Goal: Task Accomplishment & Management: Manage account settings

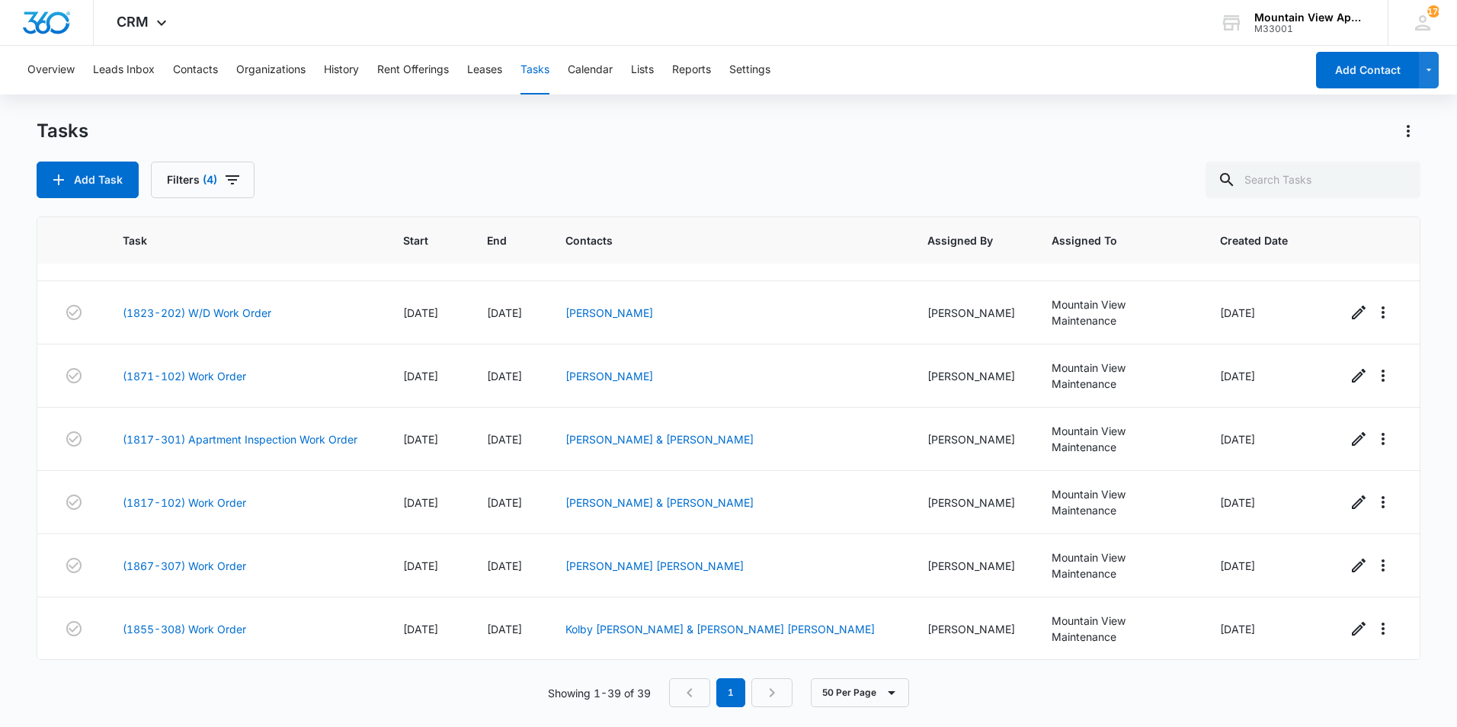
scroll to position [1601, 0]
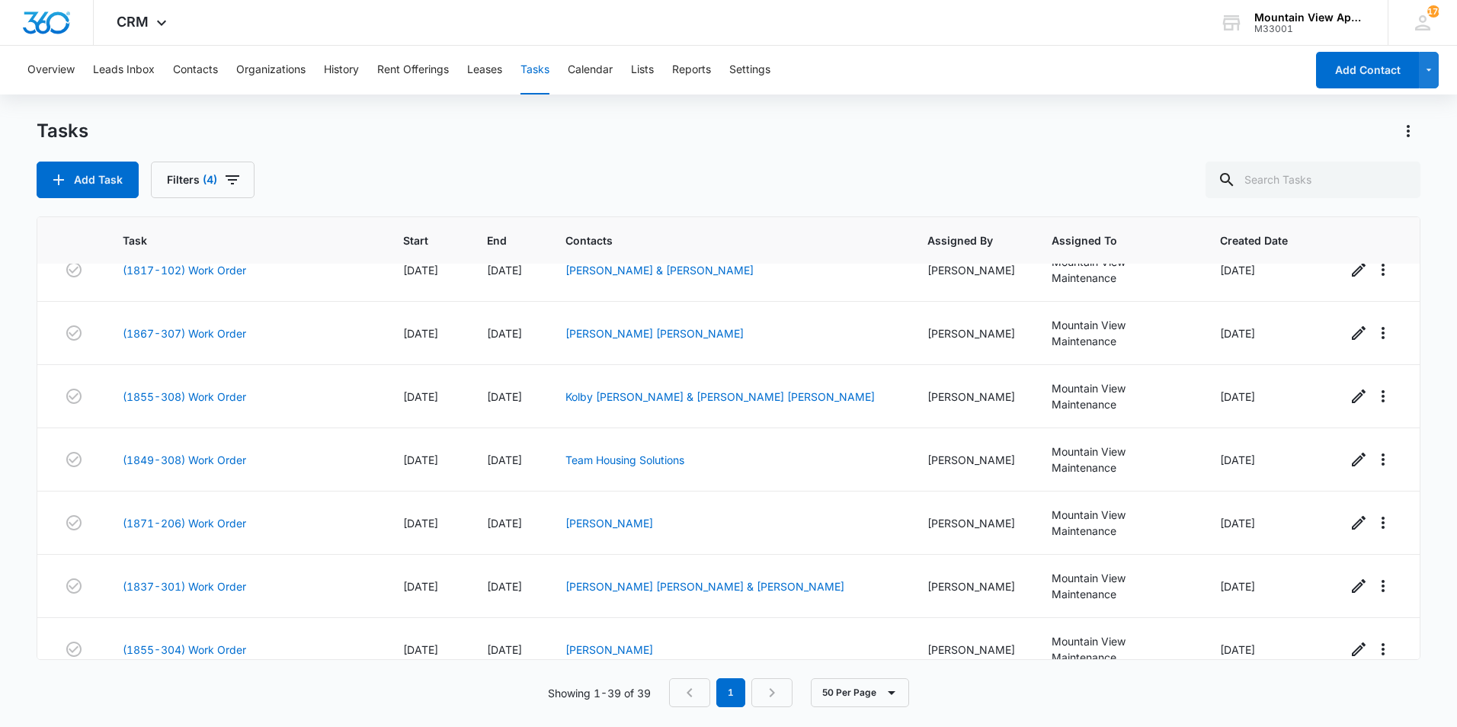
click at [197, 705] on link "(1833-205) Work Order" at bounding box center [184, 713] width 123 height 16
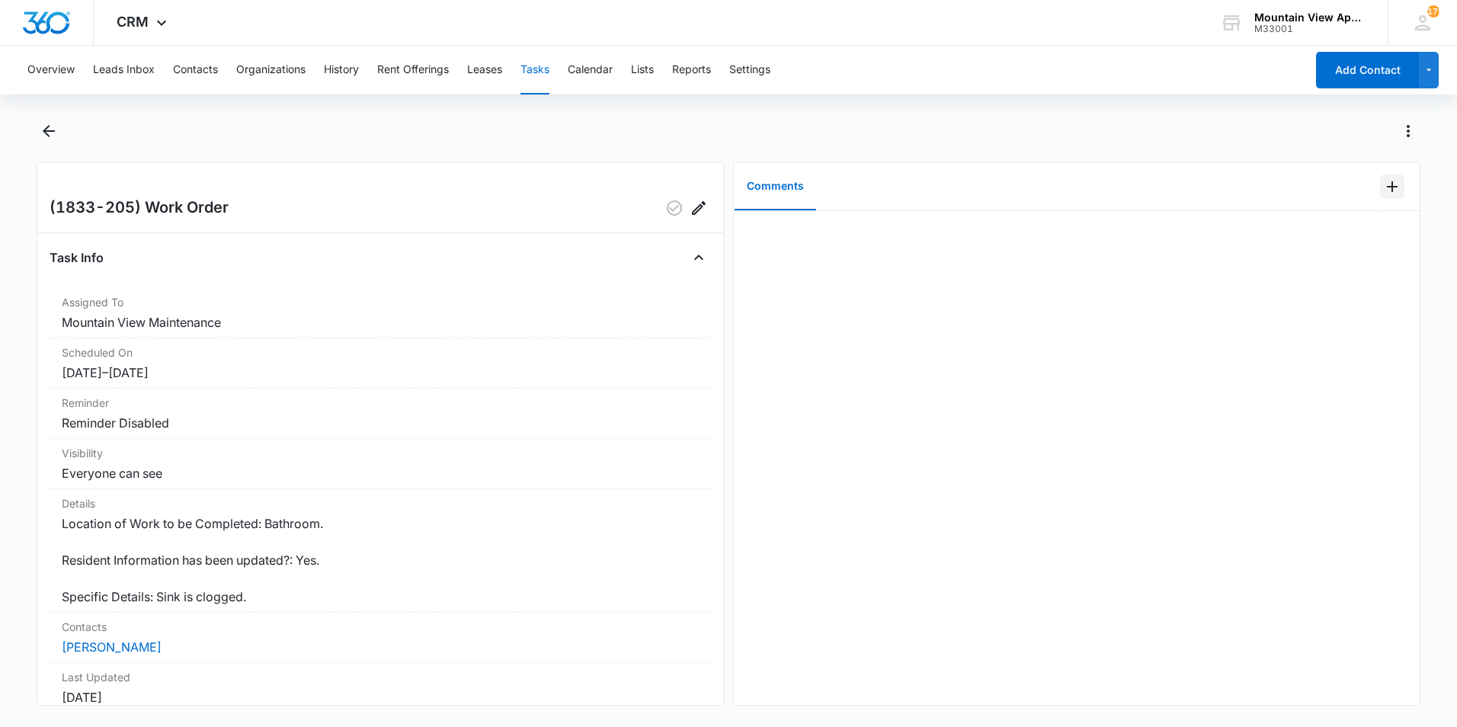
click at [1388, 187] on icon "Add Comment" at bounding box center [1393, 187] width 18 height 18
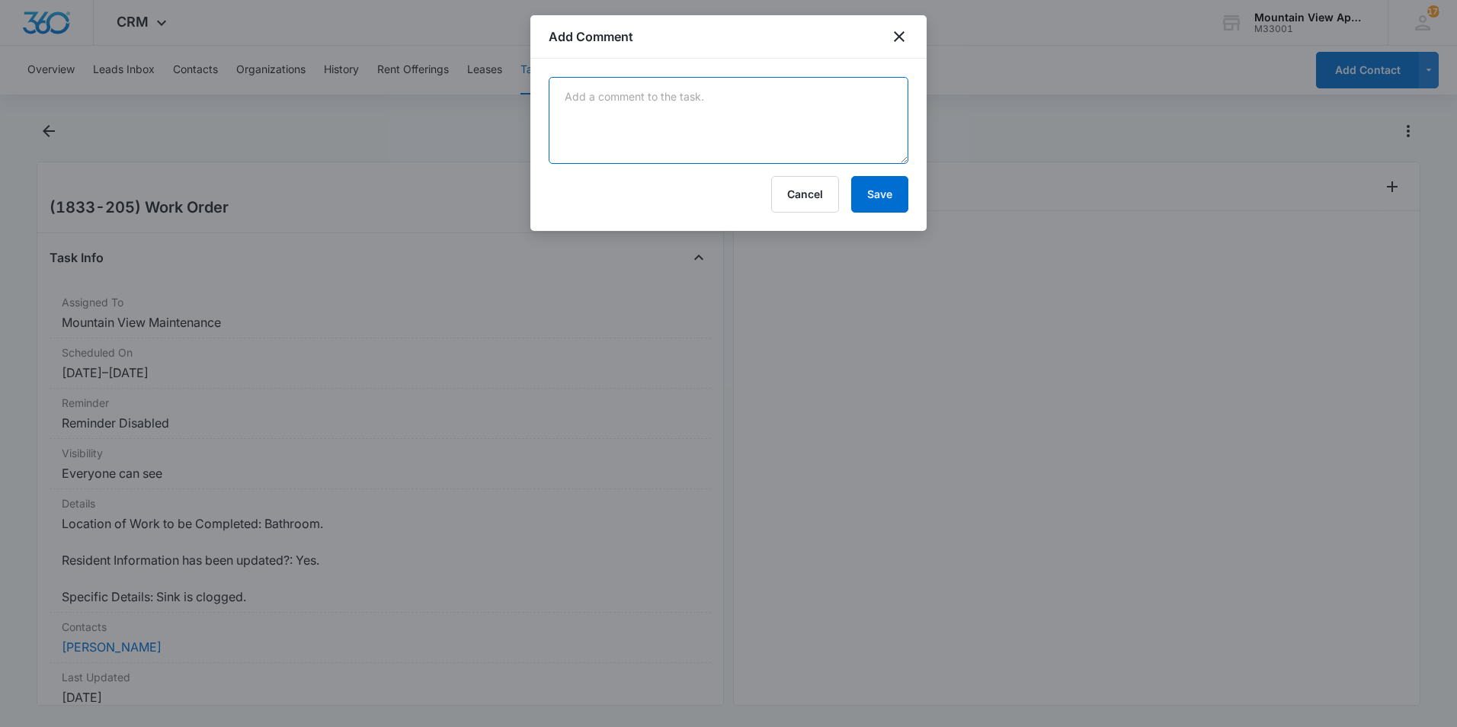
click at [842, 100] on textarea at bounding box center [729, 120] width 360 height 87
type textarea "Sink is good to go. The plunger was just pushed down. I showed tenant how they …"
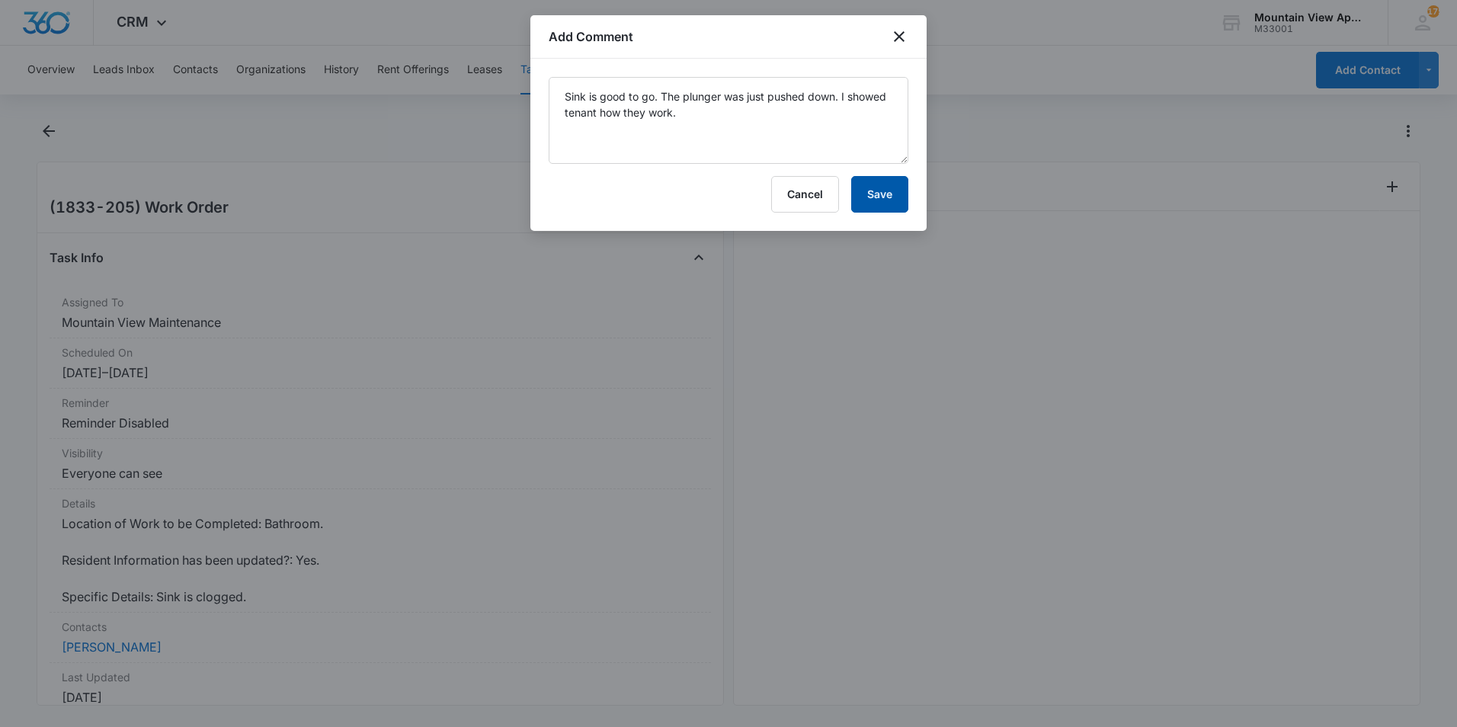
click at [885, 199] on button "Save" at bounding box center [879, 194] width 57 height 37
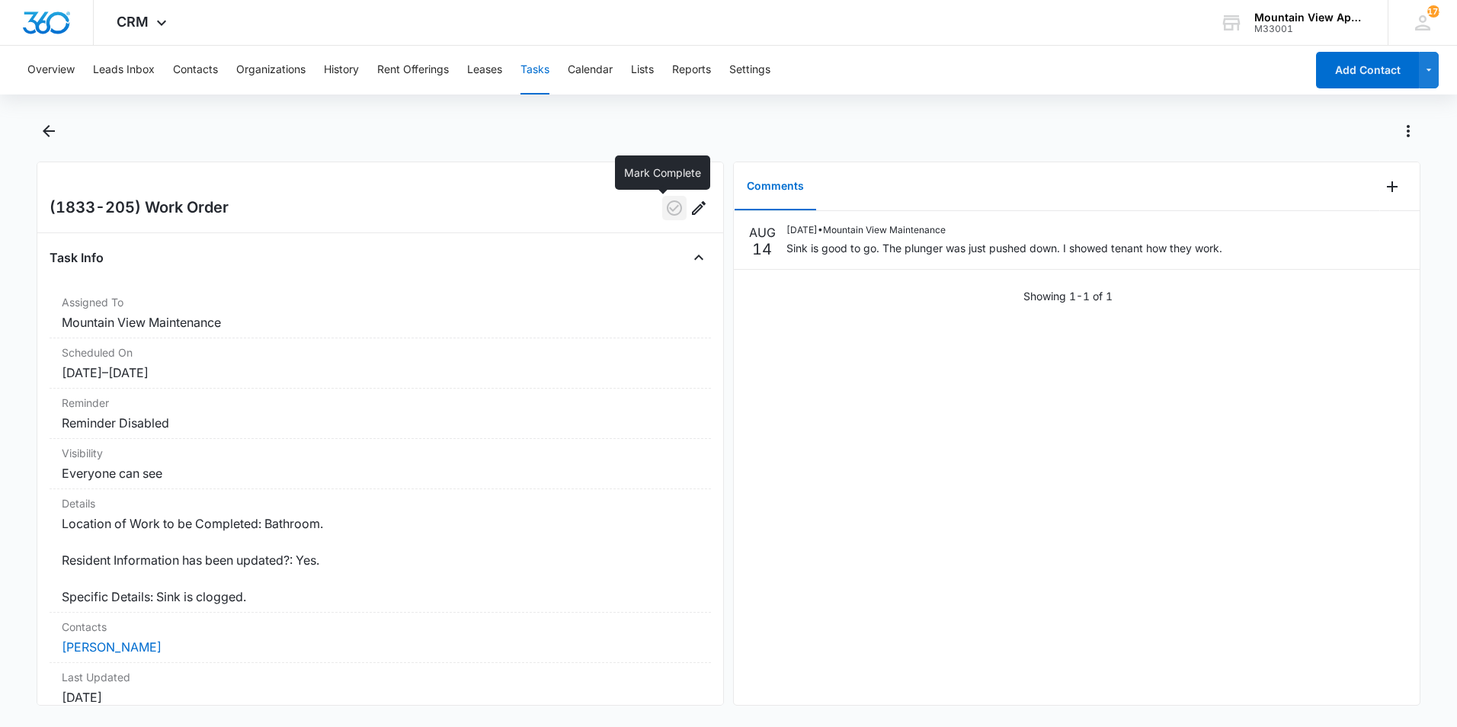
click at [665, 207] on icon "button" at bounding box center [674, 208] width 18 height 18
click at [52, 133] on icon "Back" at bounding box center [49, 131] width 18 height 18
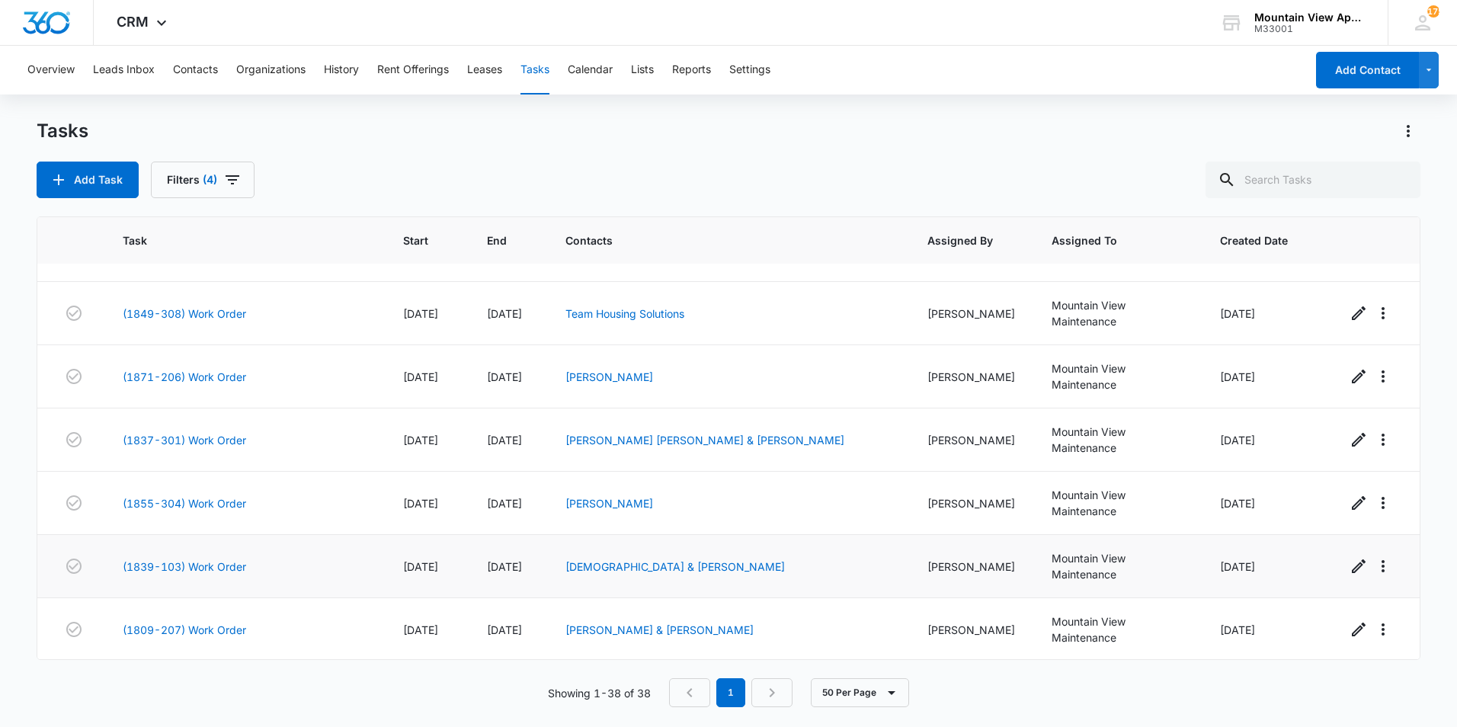
scroll to position [1748, 0]
click at [658, 184] on div "Add Task Filters (4)" at bounding box center [729, 180] width 1384 height 37
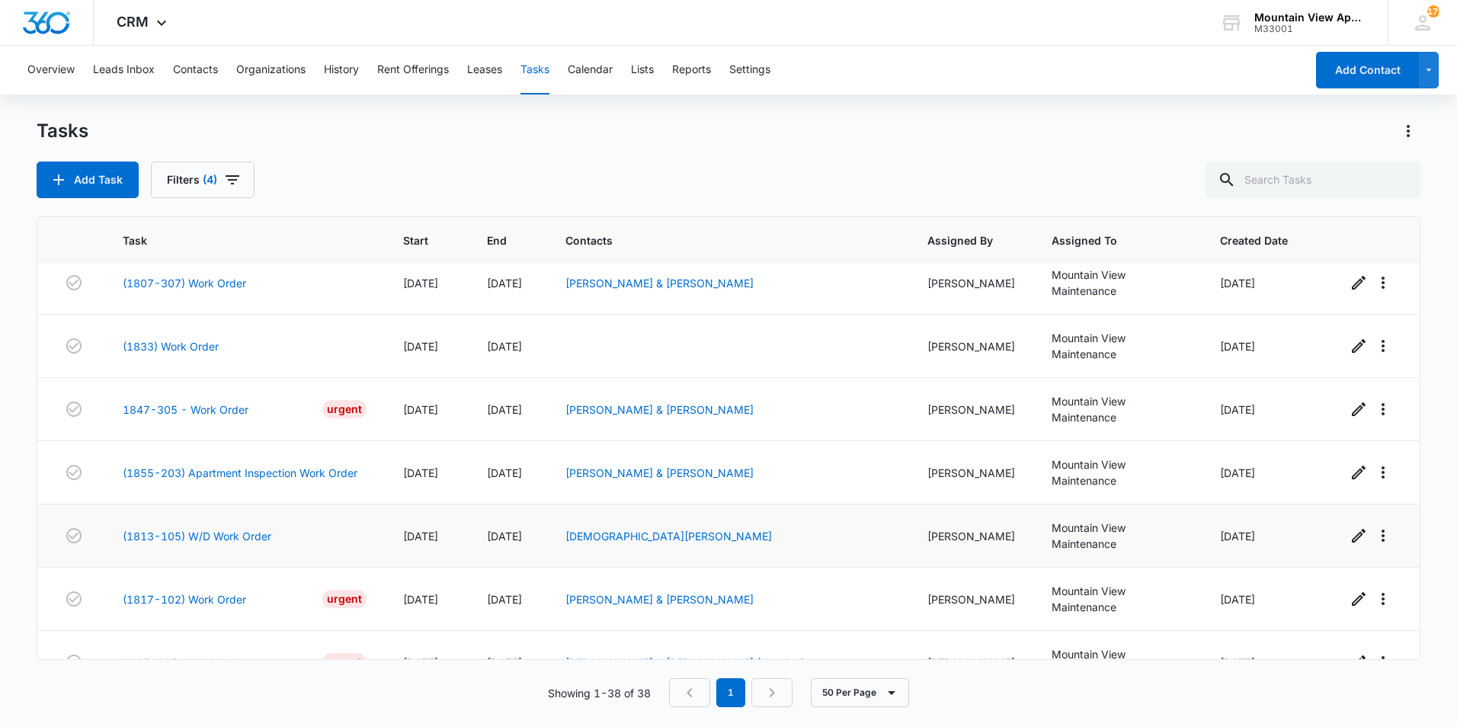
scroll to position [0, 0]
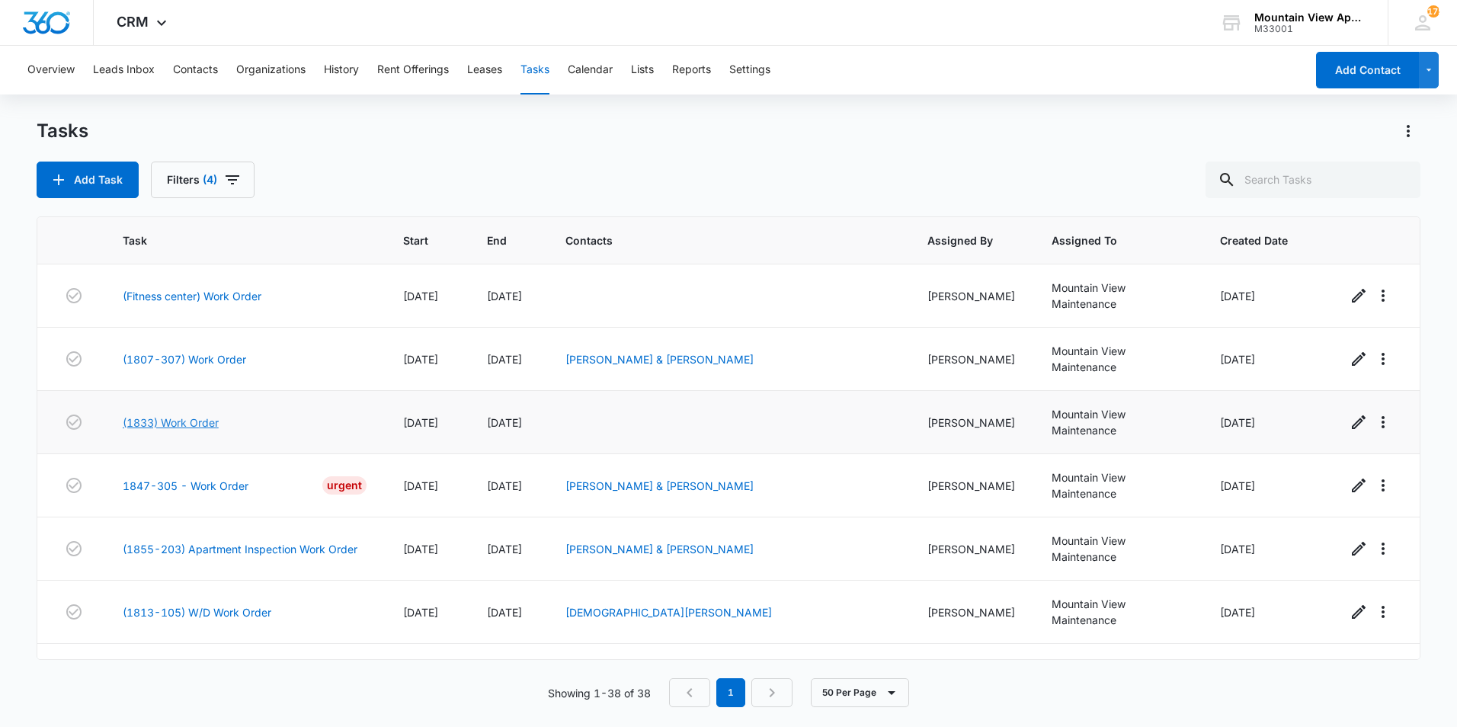
click at [196, 415] on link "(1833) Work Order" at bounding box center [171, 423] width 96 height 16
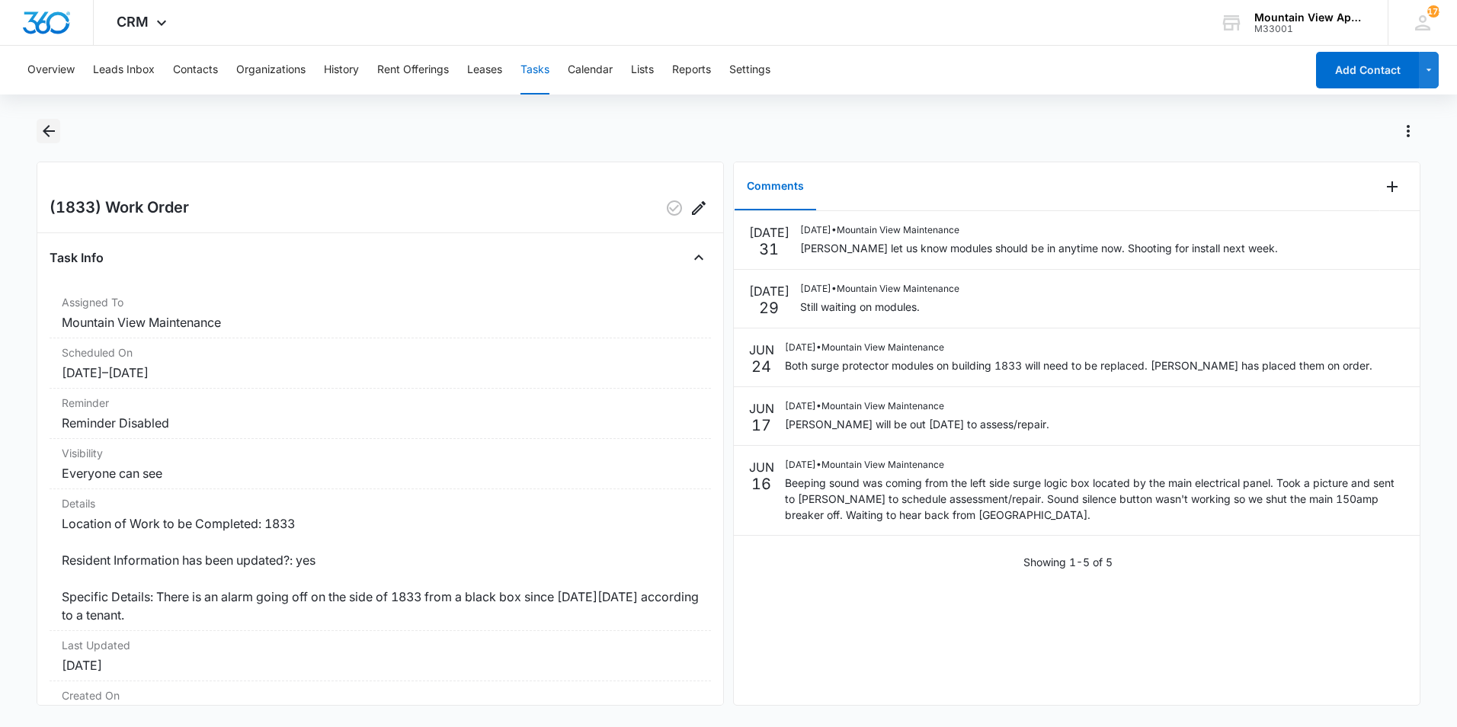
click at [43, 130] on icon "Back" at bounding box center [49, 131] width 18 height 18
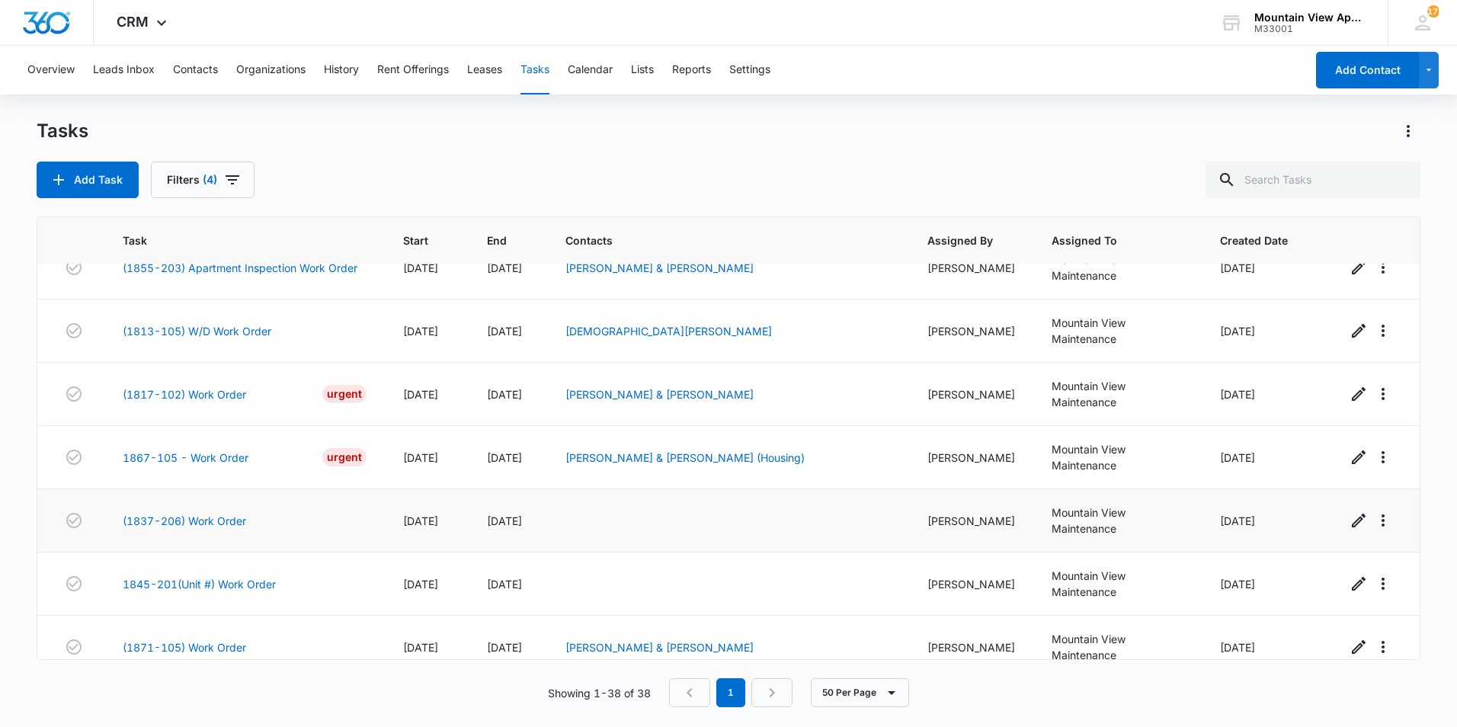
scroll to position [305, 0]
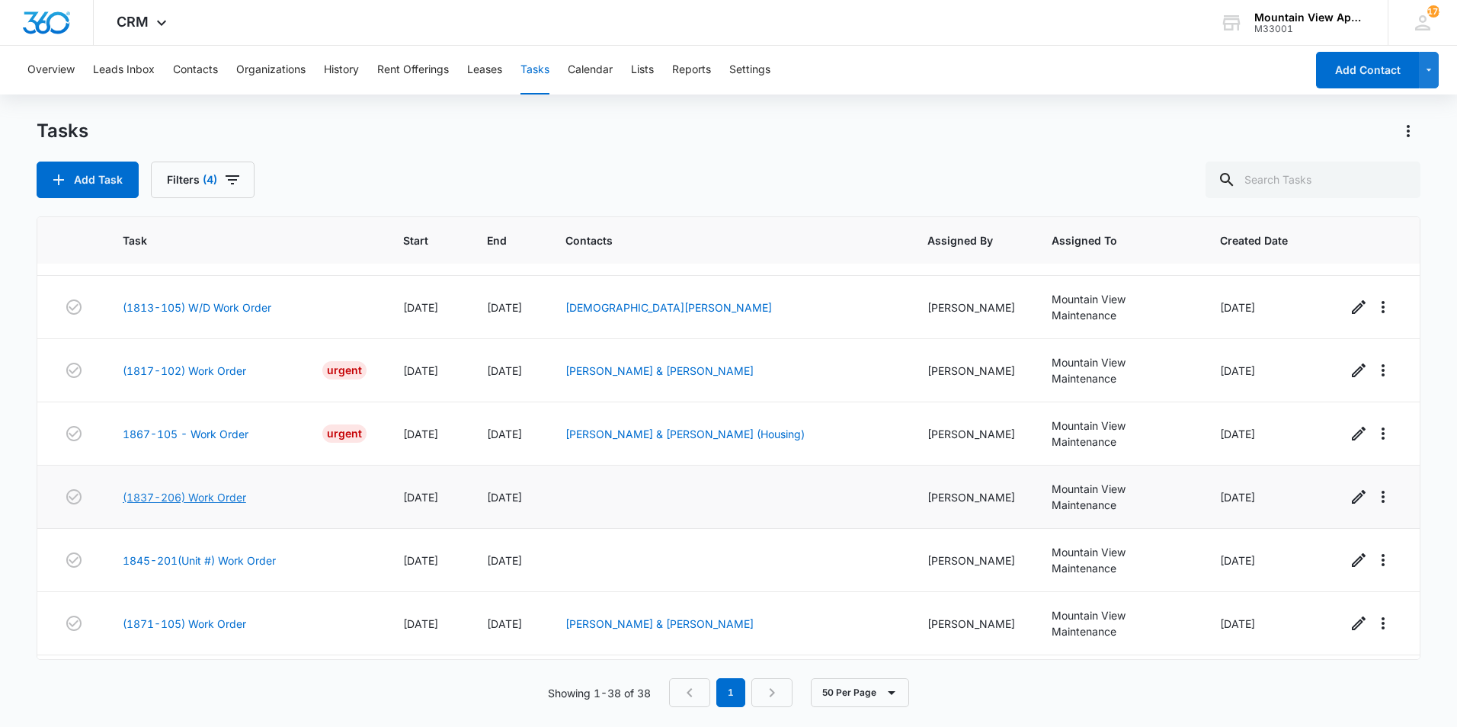
click at [221, 489] on link "(1837-206) Work Order" at bounding box center [184, 497] width 123 height 16
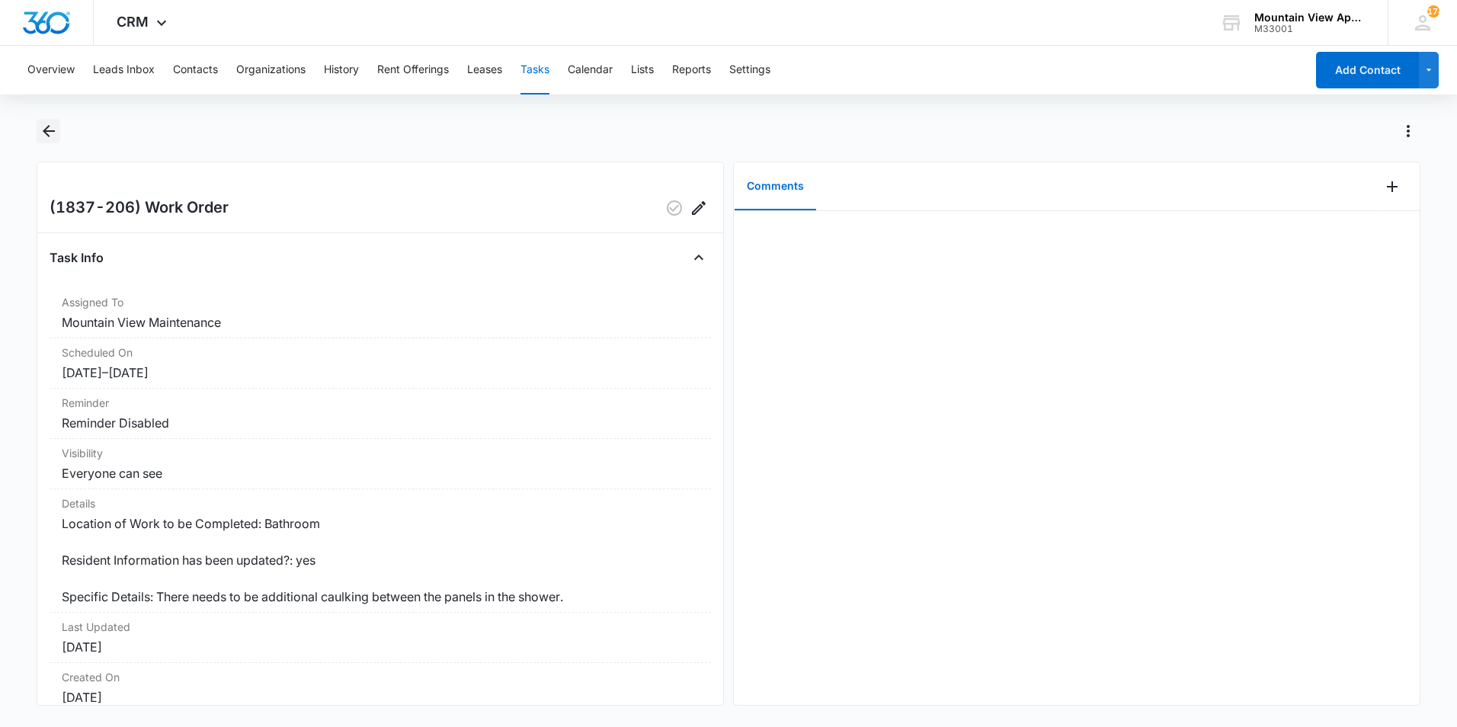
click at [48, 136] on icon "Back" at bounding box center [49, 131] width 12 height 12
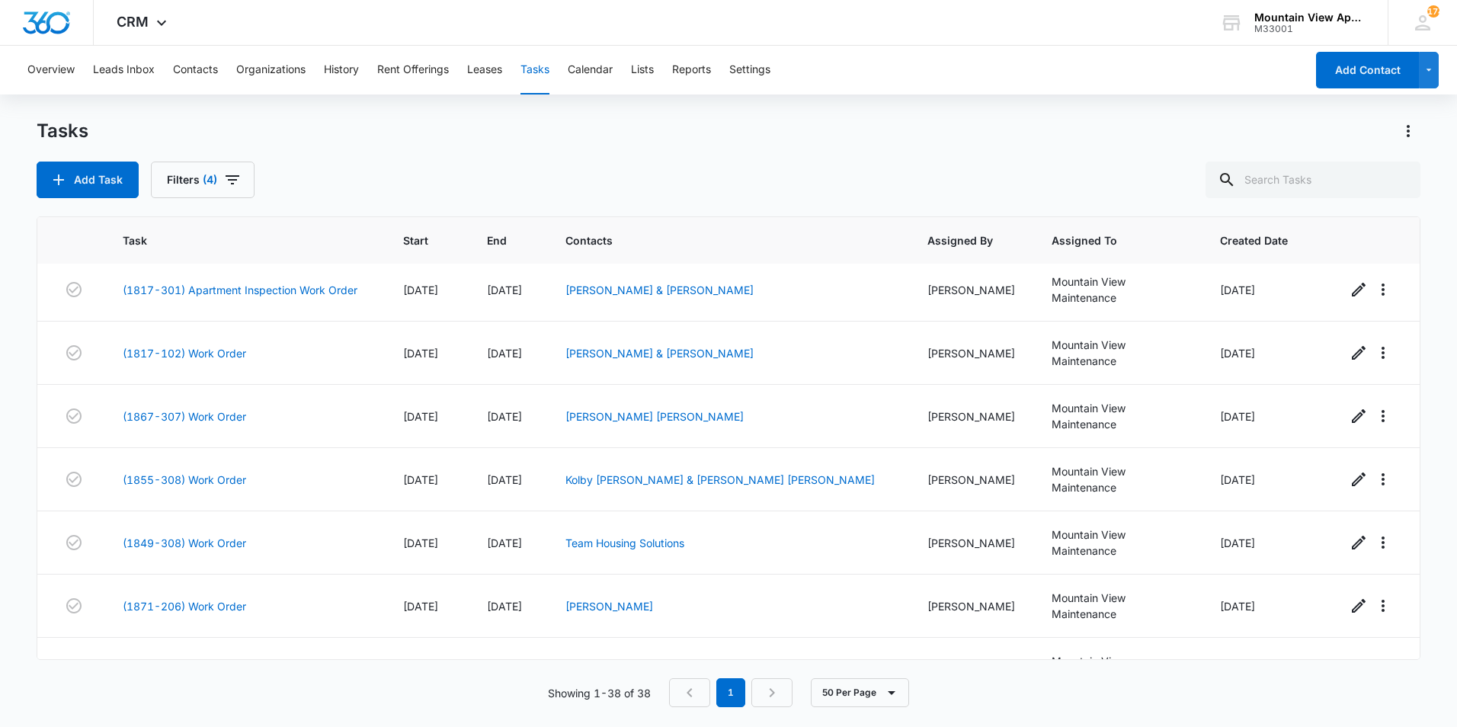
scroll to position [1525, 0]
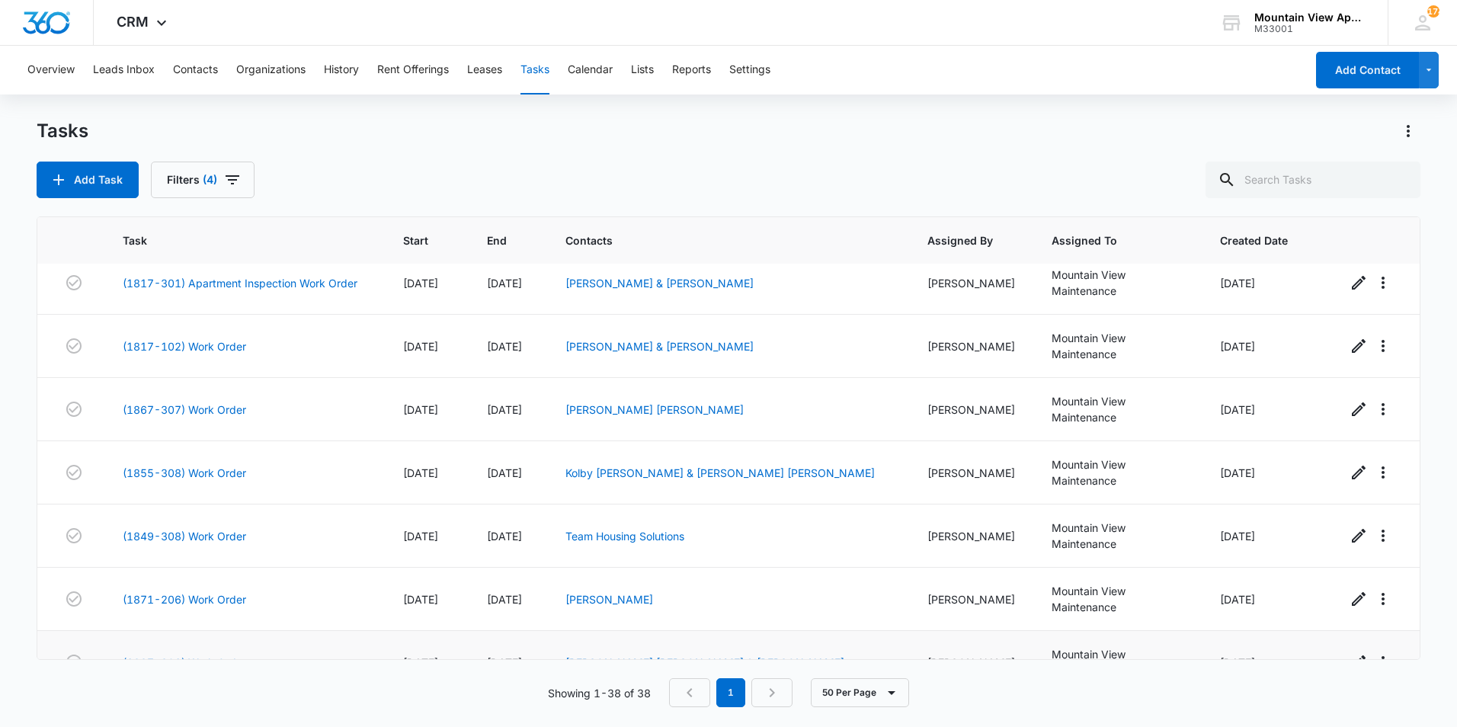
click at [198, 655] on link "(1837-301) Work Order" at bounding box center [184, 663] width 123 height 16
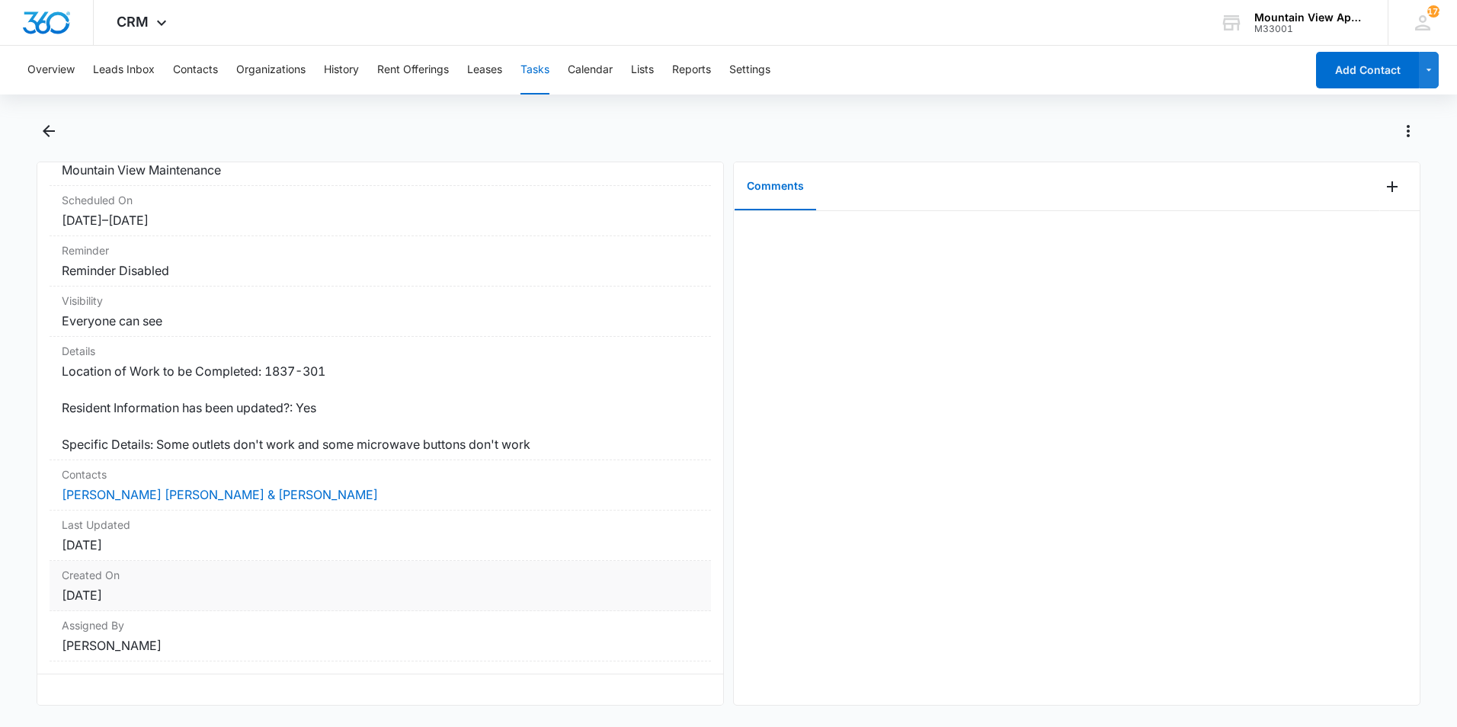
scroll to position [164, 0]
click at [228, 487] on link "[PERSON_NAME] [PERSON_NAME] & [PERSON_NAME]" at bounding box center [220, 494] width 316 height 15
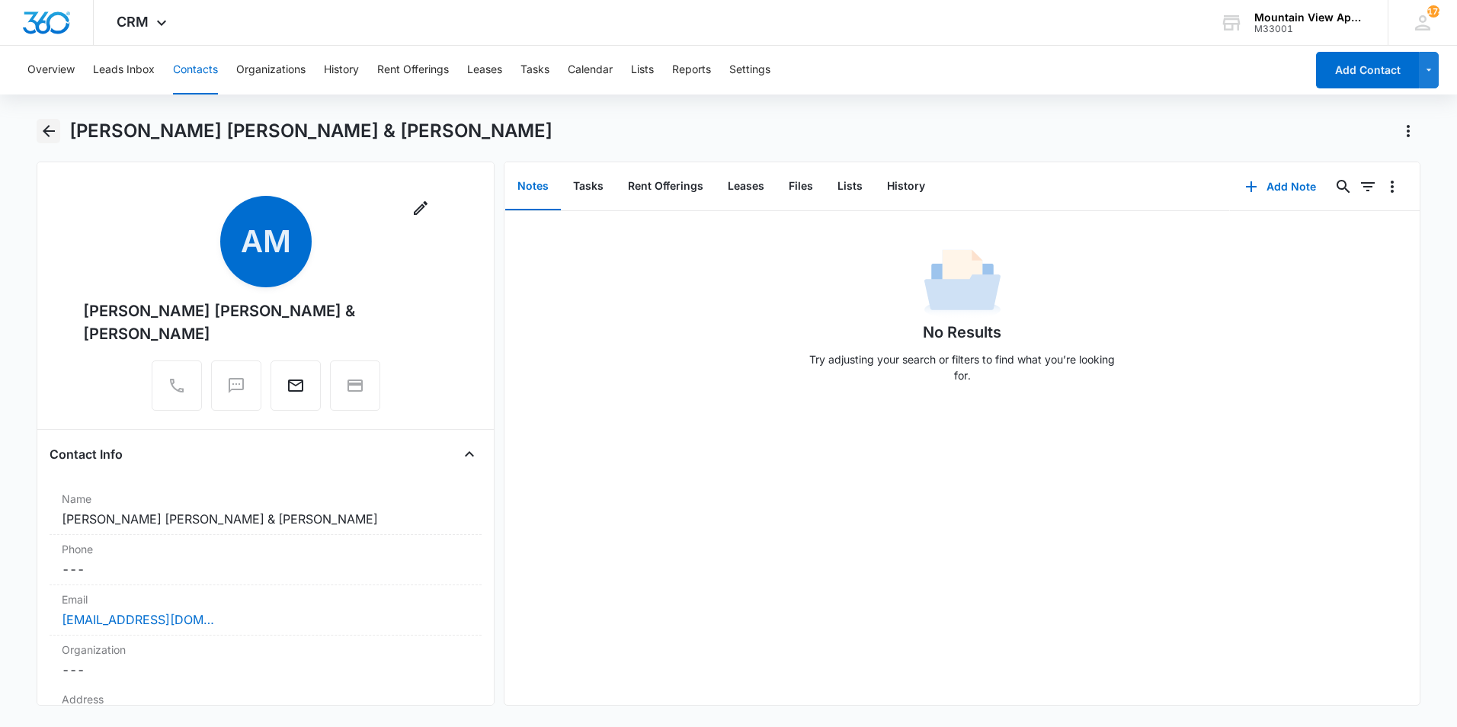
click at [47, 136] on icon "Back" at bounding box center [49, 131] width 12 height 12
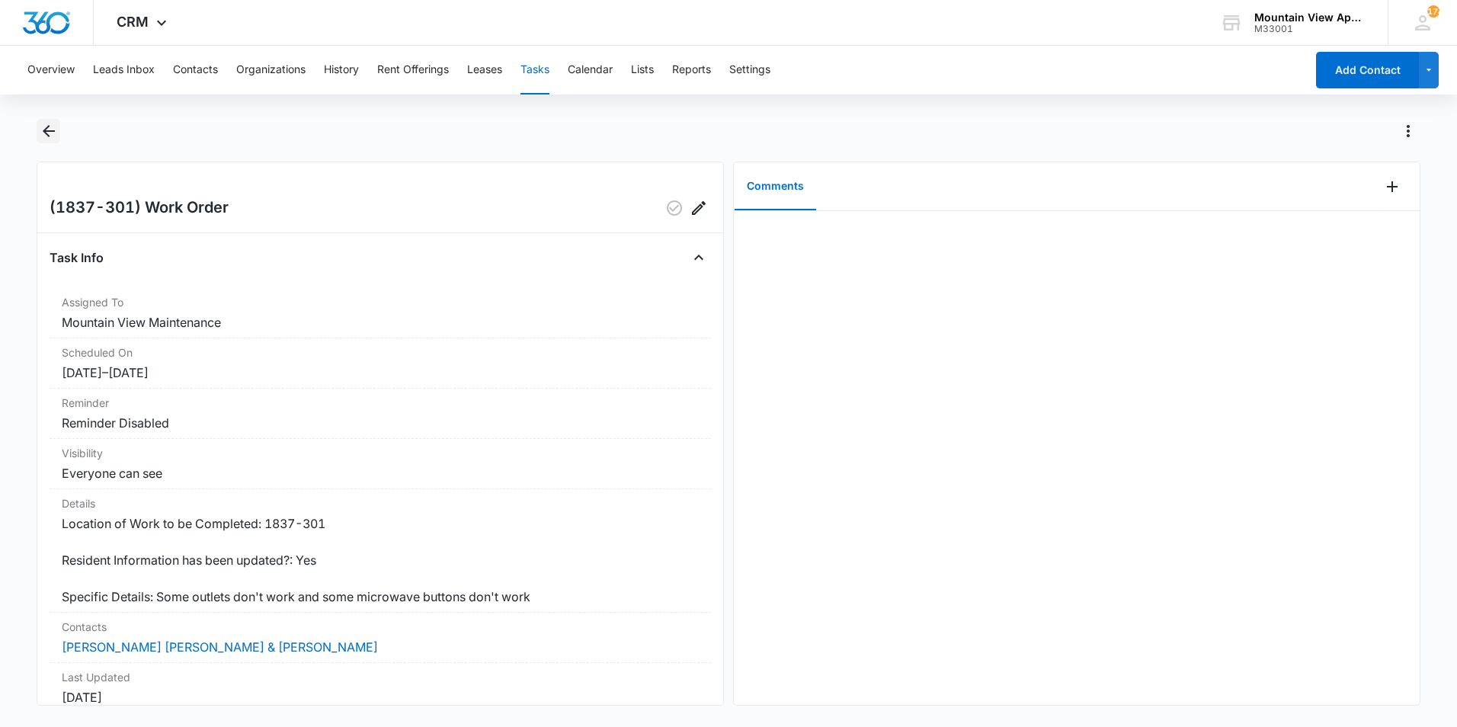
click at [48, 133] on icon "Back" at bounding box center [49, 131] width 18 height 18
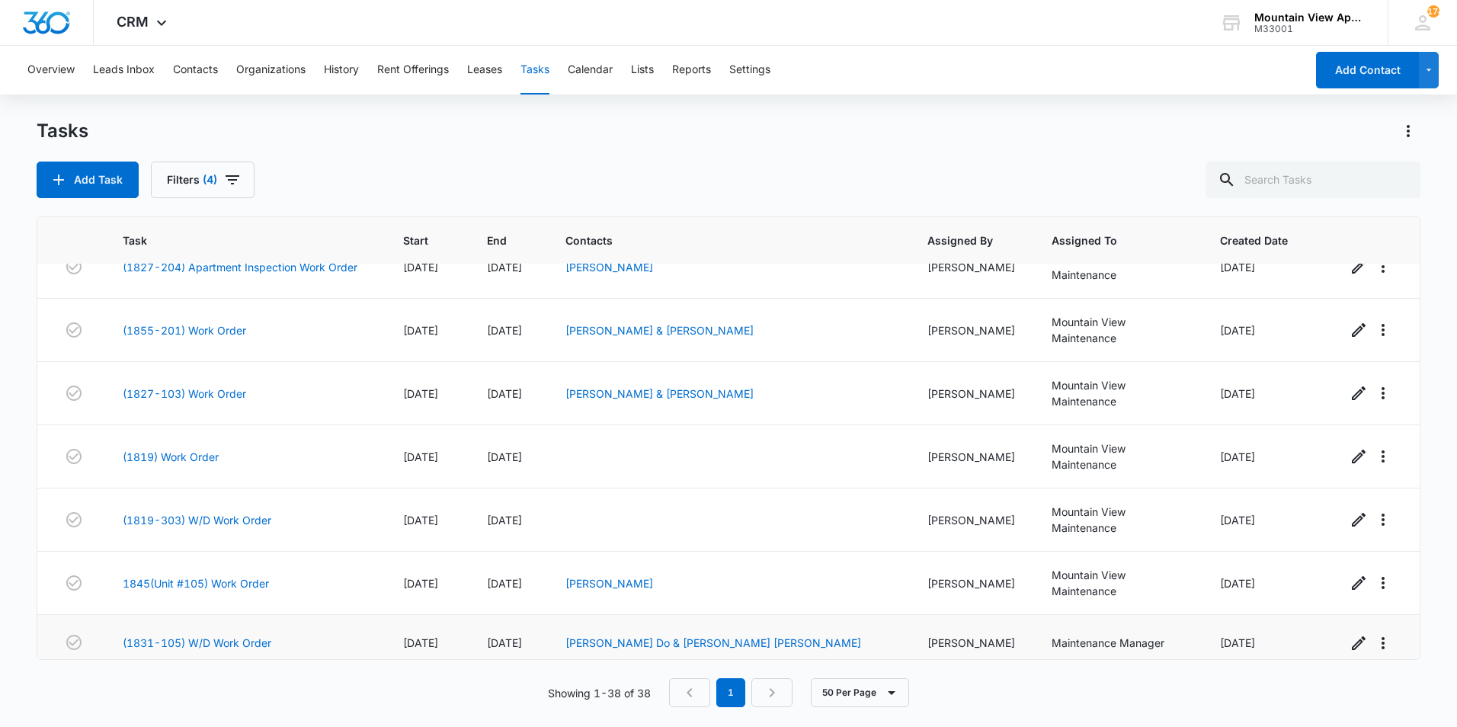
scroll to position [839, 0]
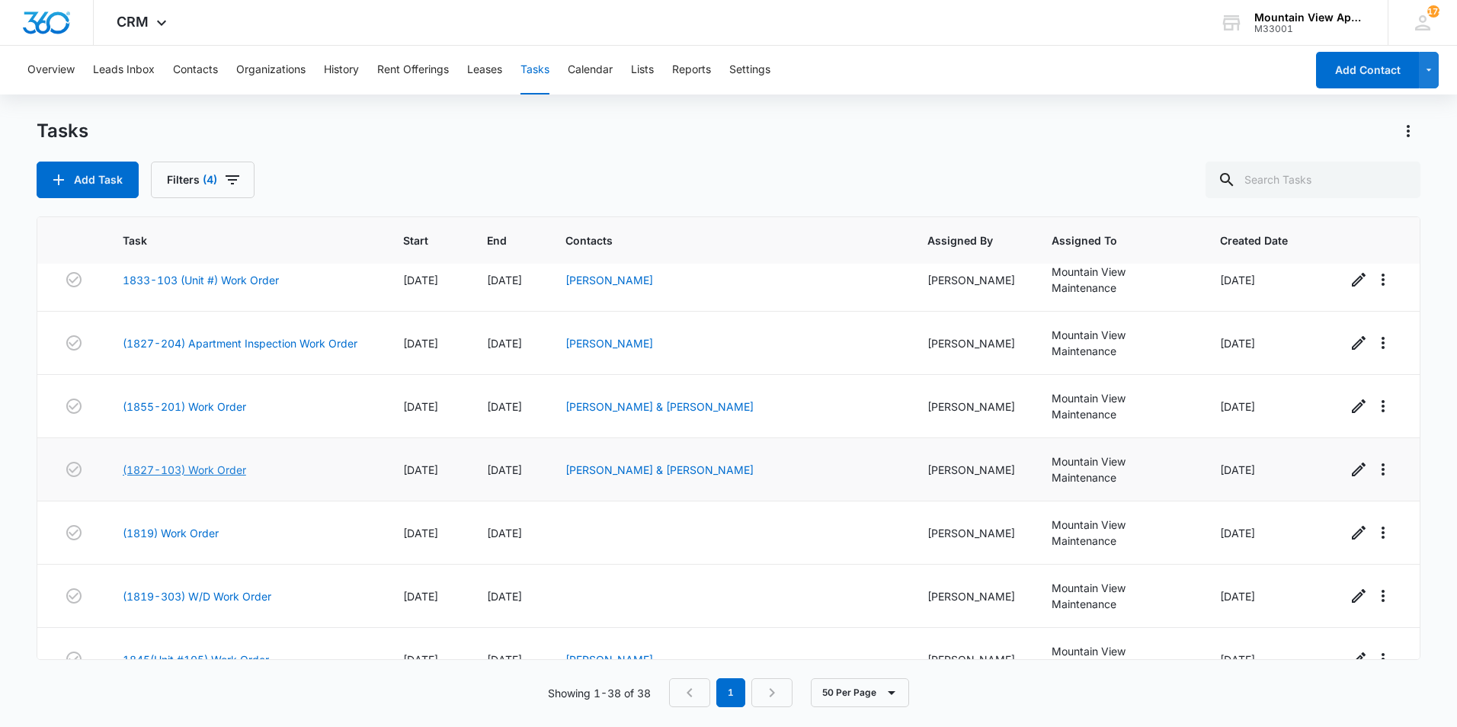
click at [228, 462] on link "(1827-103) Work Order" at bounding box center [184, 470] width 123 height 16
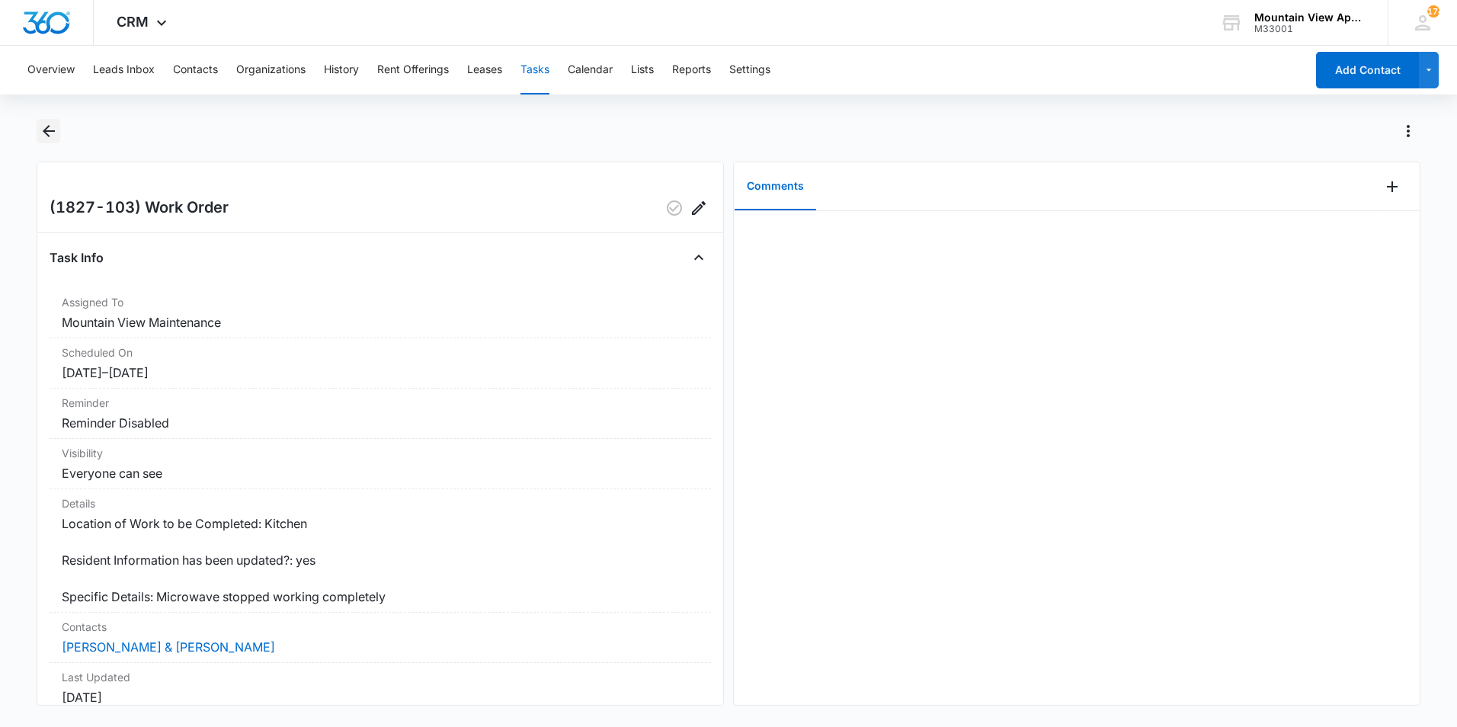
click at [43, 130] on icon "Back" at bounding box center [49, 131] width 12 height 12
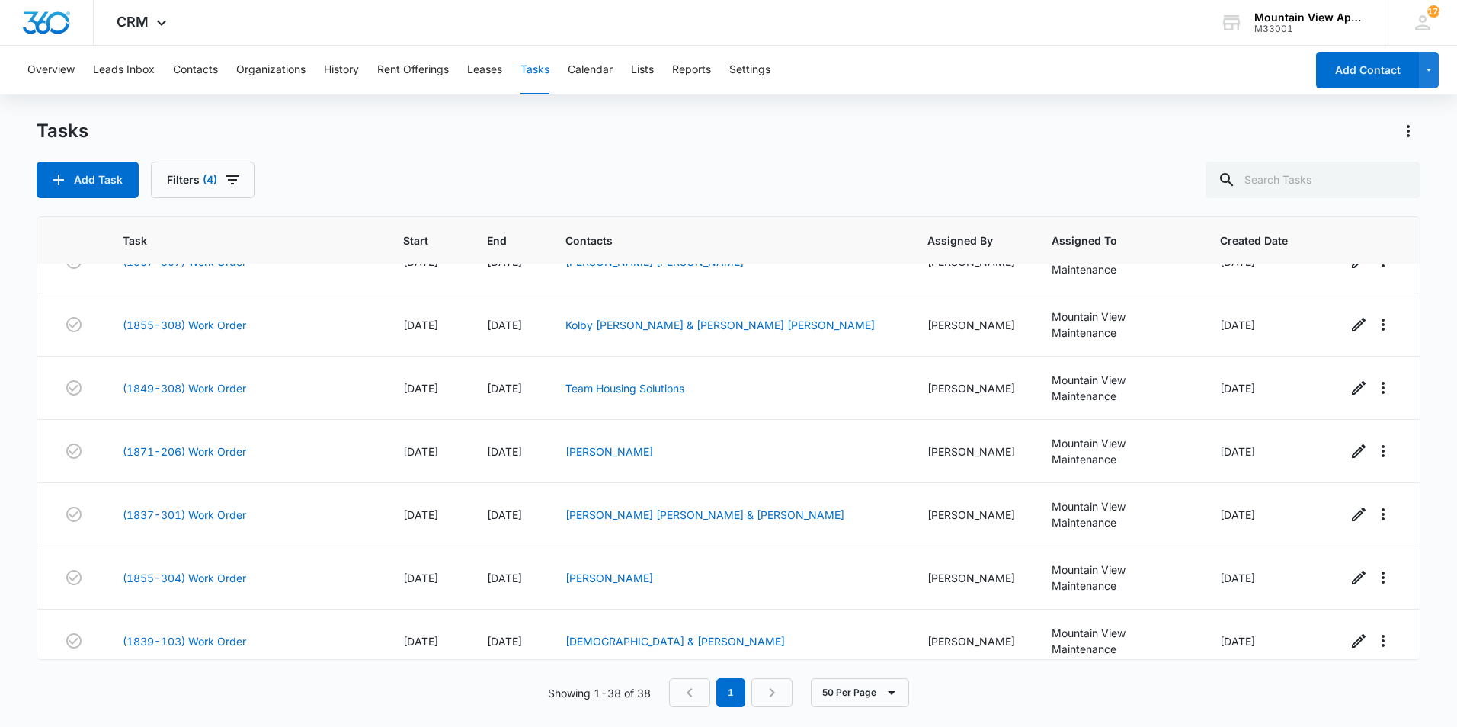
scroll to position [1748, 0]
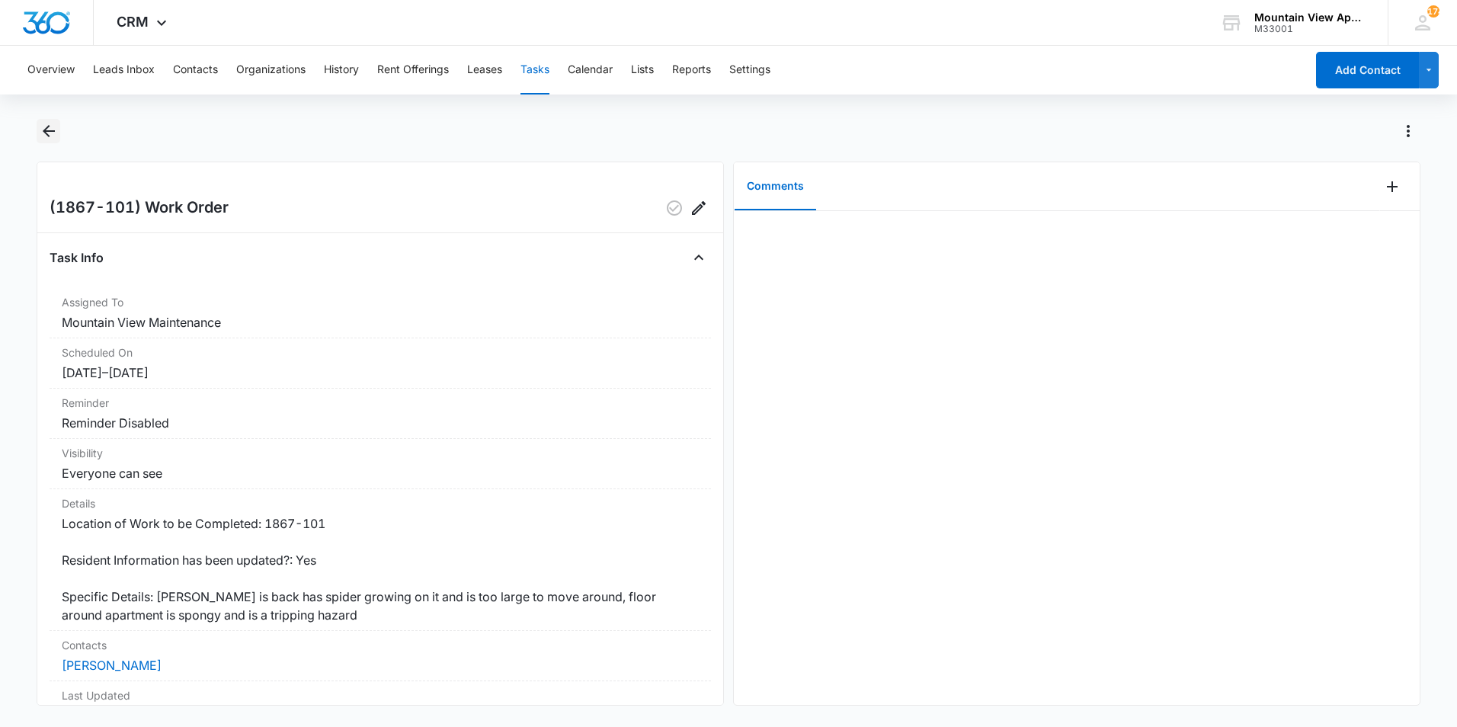
click at [55, 130] on icon "Back" at bounding box center [49, 131] width 18 height 18
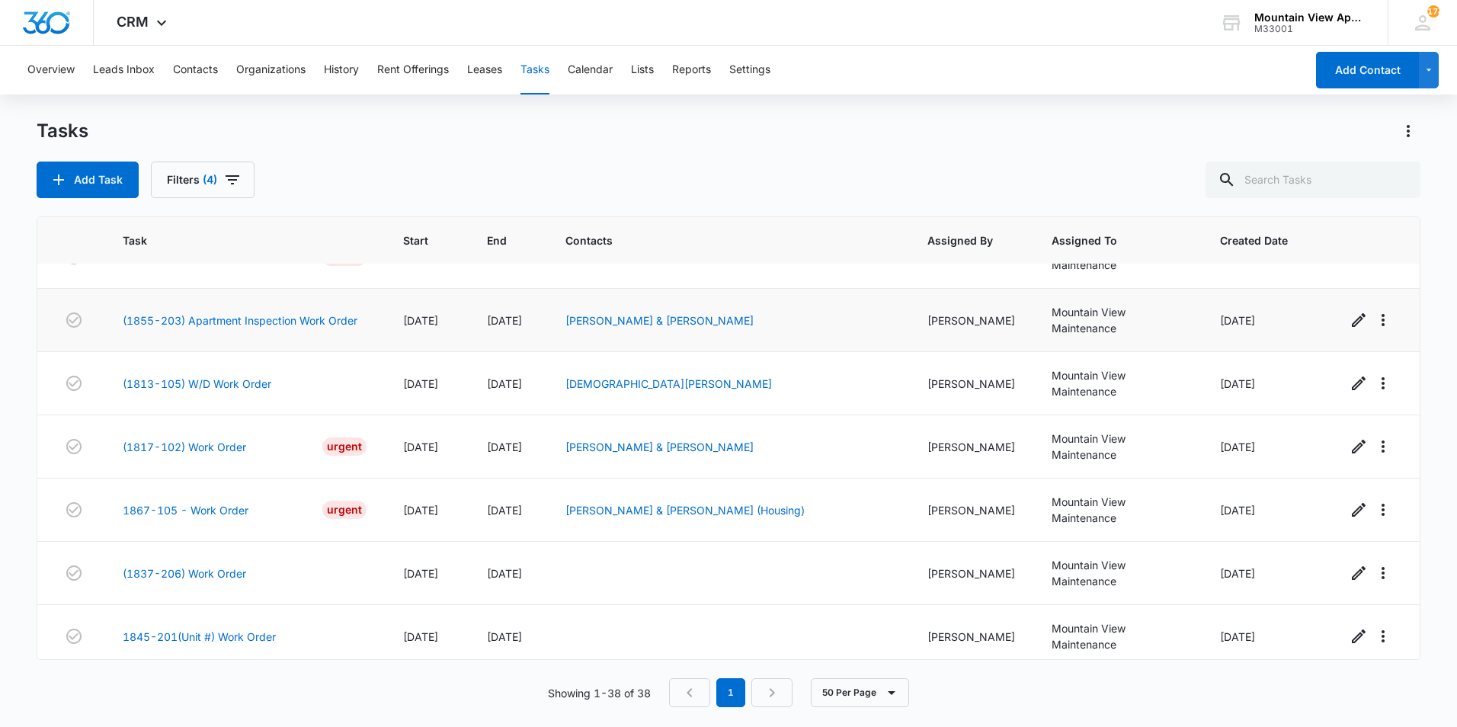
scroll to position [305, 0]
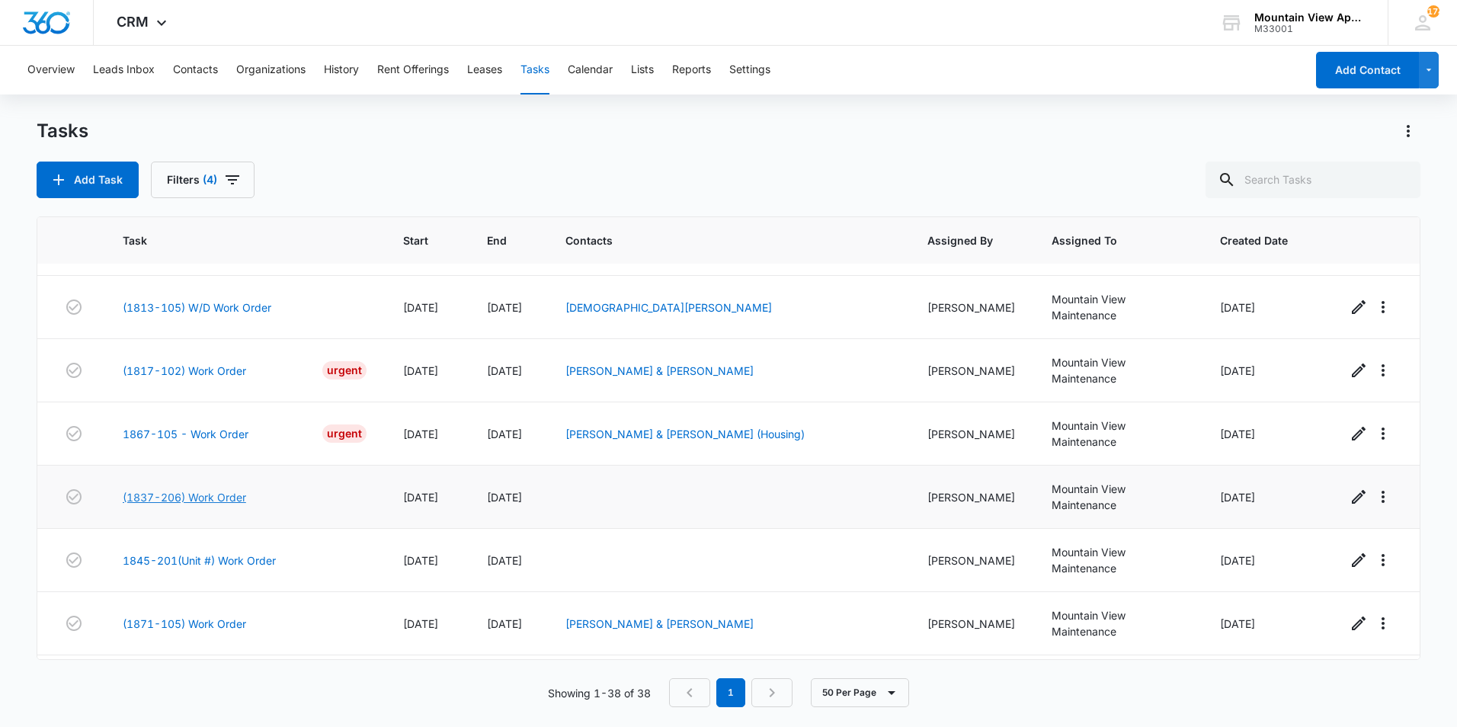
click at [235, 489] on link "(1837-206) Work Order" at bounding box center [184, 497] width 123 height 16
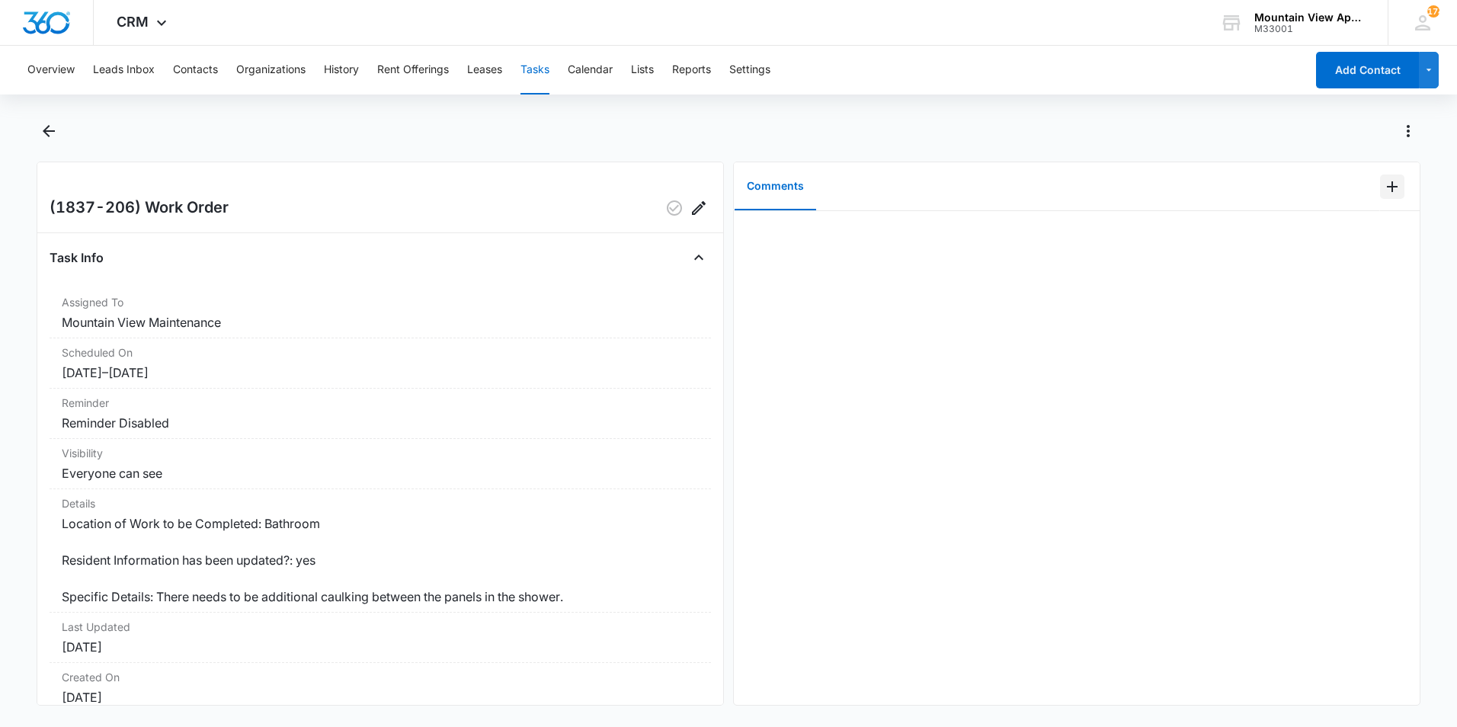
click at [1387, 186] on icon "Add Comment" at bounding box center [1392, 186] width 11 height 11
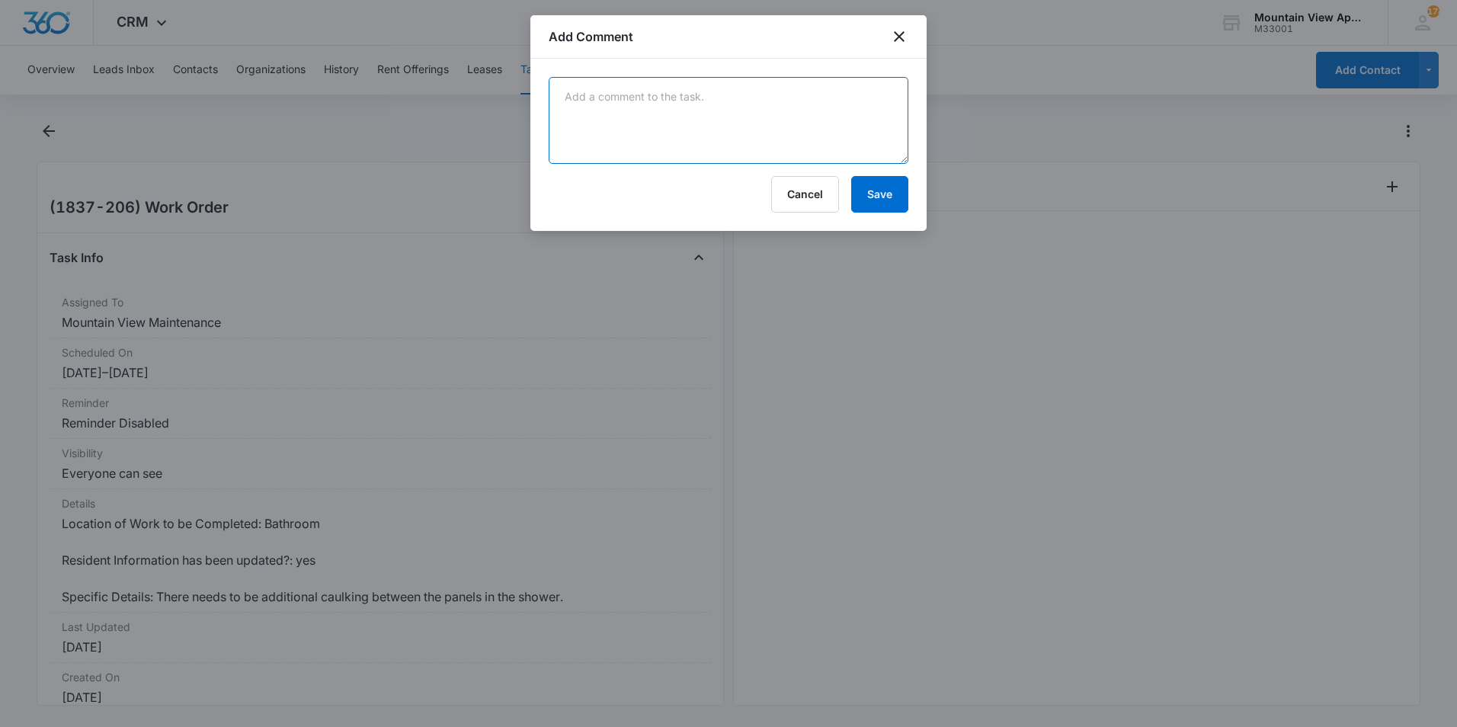
click at [819, 114] on textarea at bounding box center [729, 120] width 360 height 87
type textarea "Caulked shower."
click at [892, 200] on button "Save" at bounding box center [879, 194] width 57 height 37
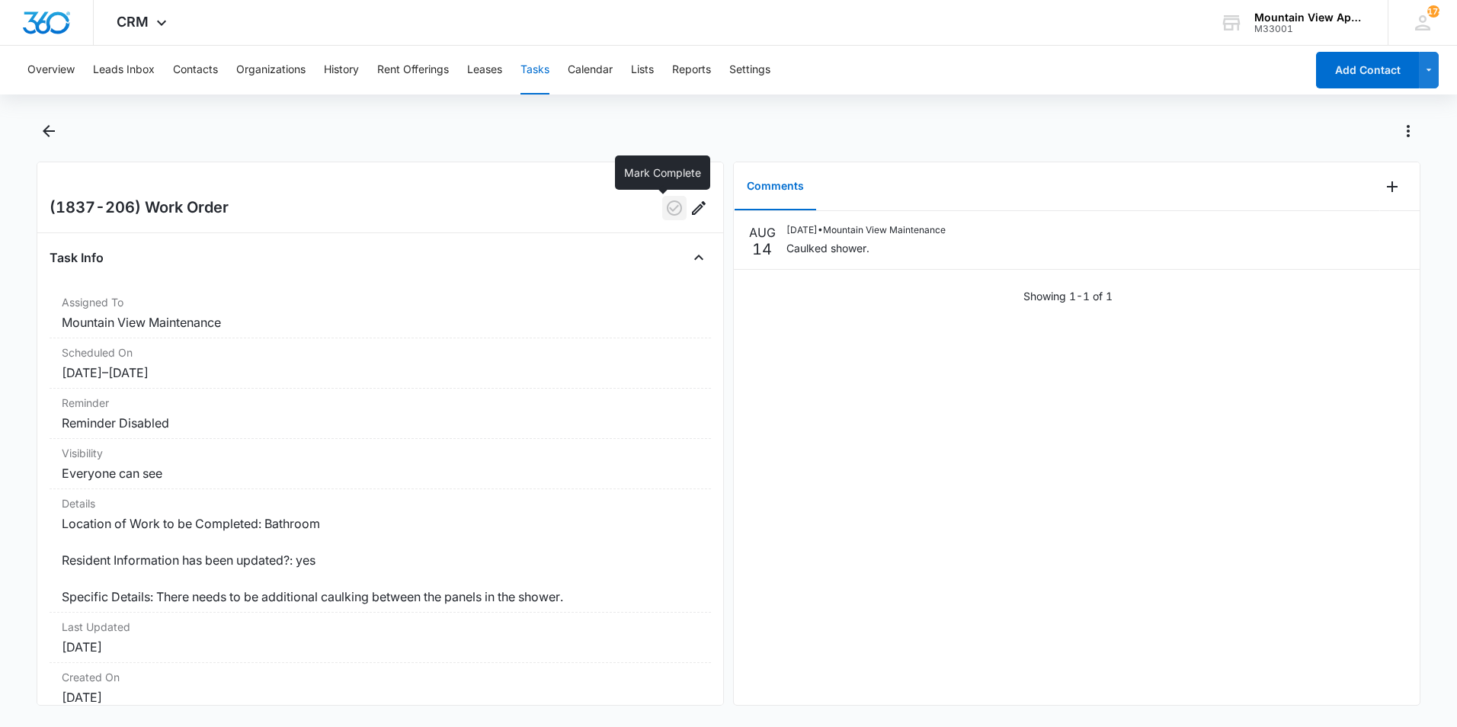
click at [665, 211] on icon "button" at bounding box center [674, 208] width 18 height 18
click at [46, 130] on icon "Back" at bounding box center [49, 131] width 12 height 12
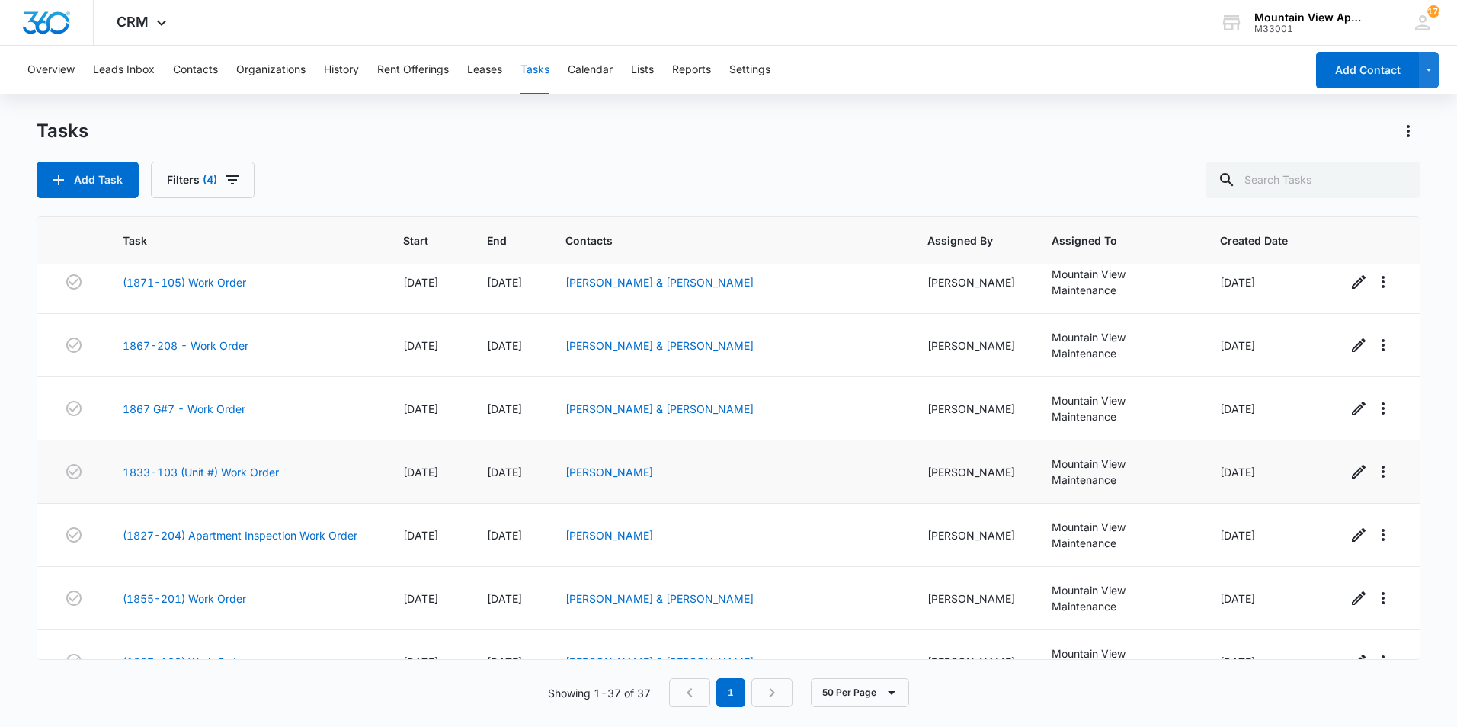
scroll to position [610, 0]
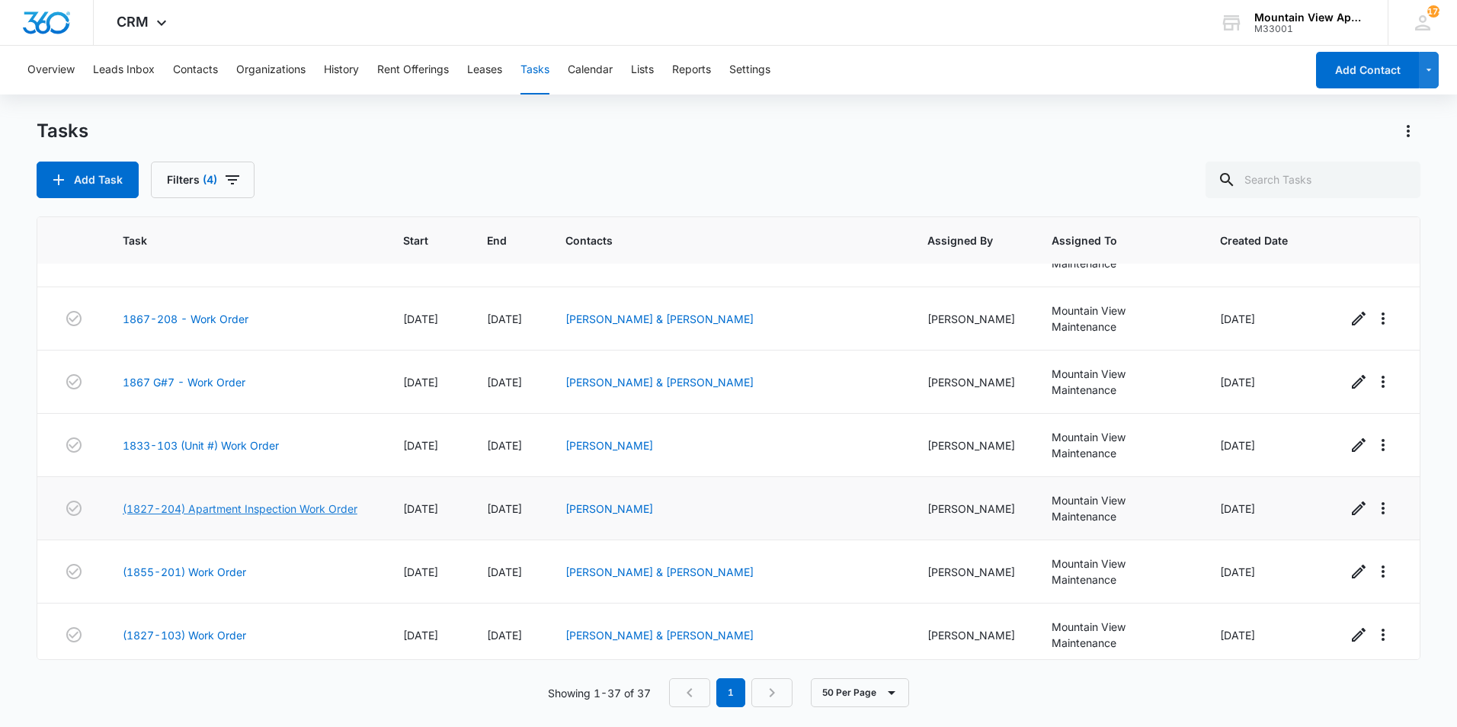
click at [235, 501] on link "(1827-204) Apartment Inspection Work Order" at bounding box center [240, 509] width 235 height 16
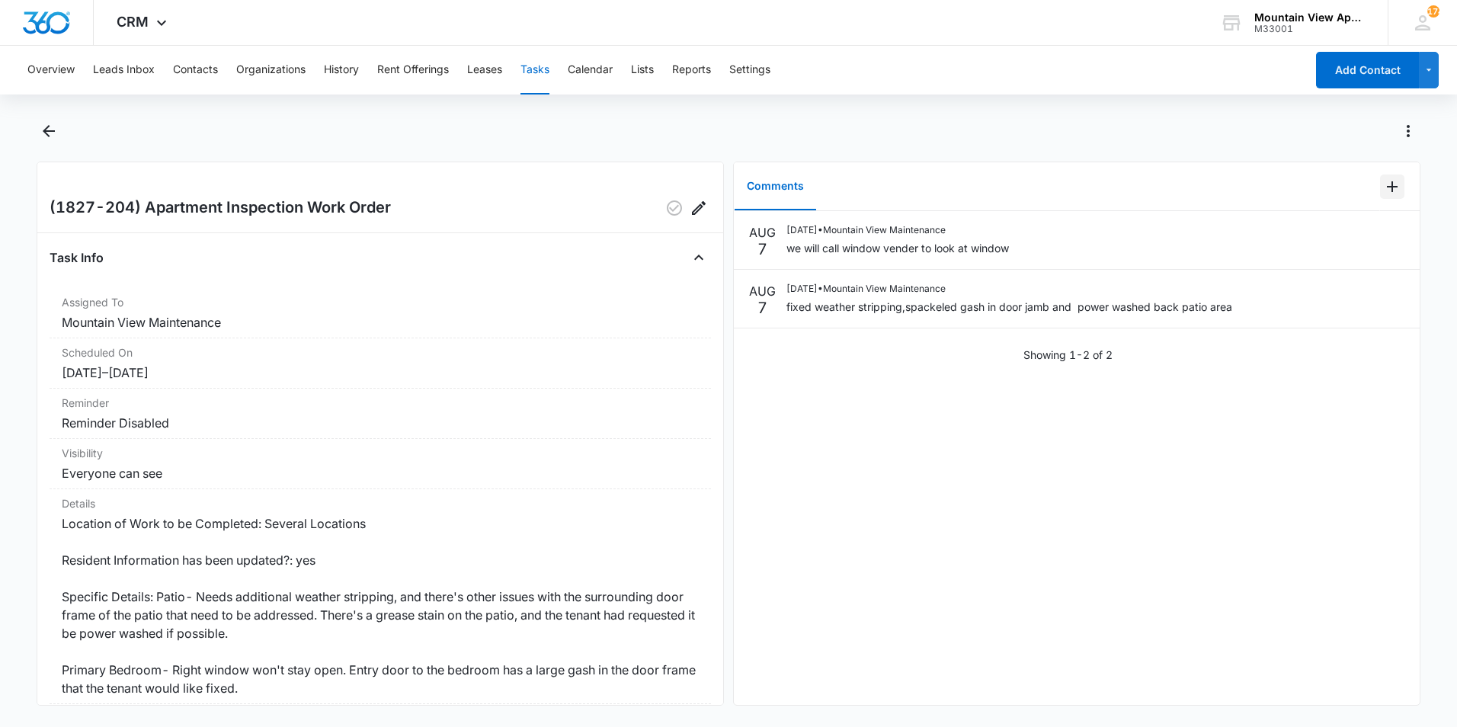
click at [1388, 187] on icon "Add Comment" at bounding box center [1393, 187] width 18 height 18
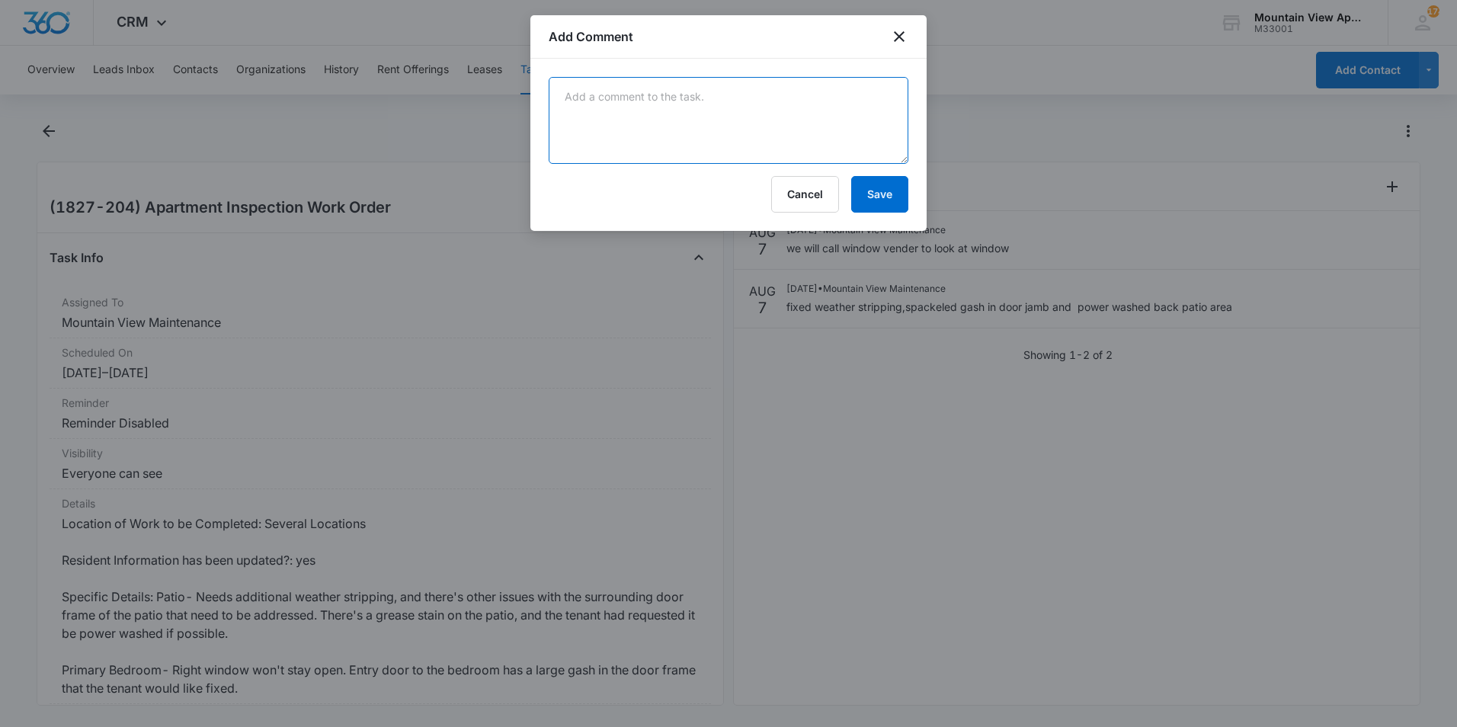
click at [877, 115] on textarea at bounding box center [729, 120] width 360 height 87
type textarea "Everything is good to go and window works fine."
click at [880, 192] on button "Save" at bounding box center [879, 194] width 57 height 37
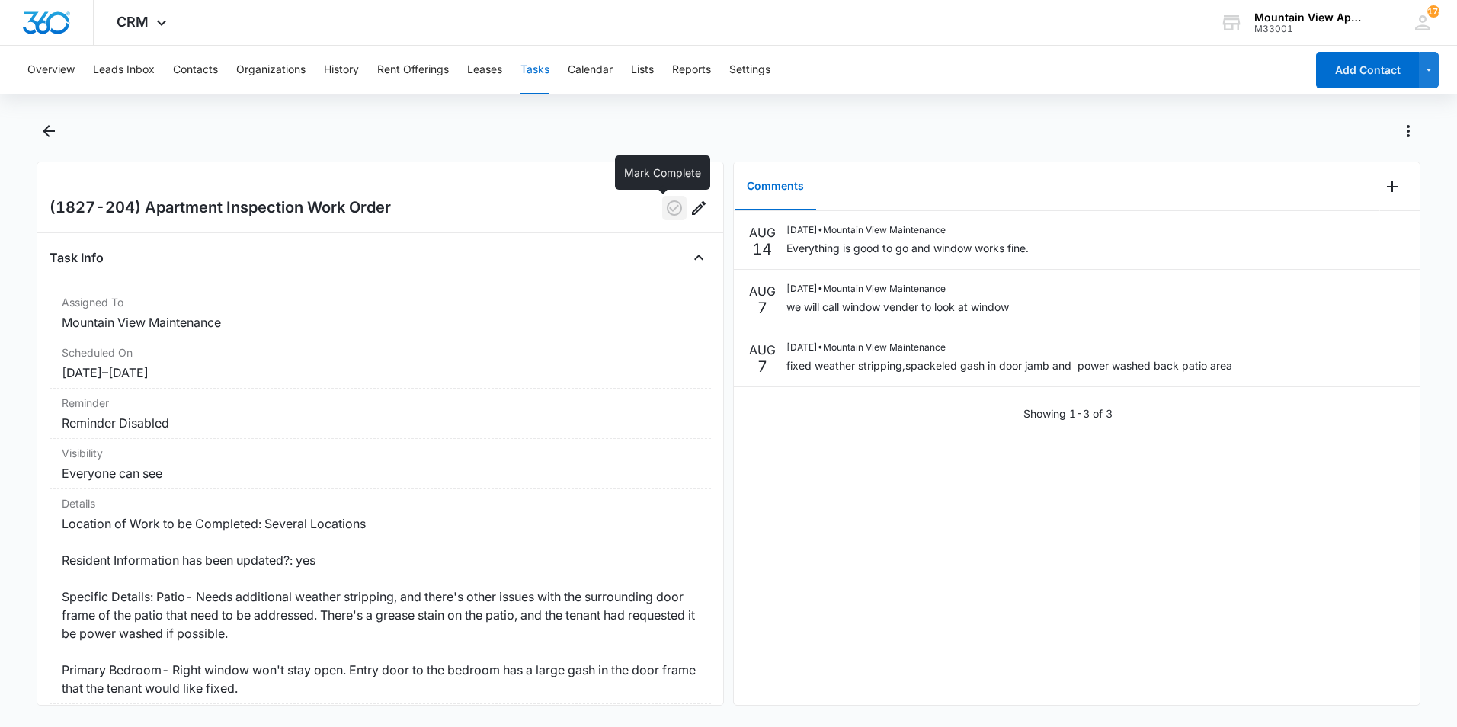
click at [667, 210] on icon "button" at bounding box center [674, 207] width 15 height 15
click at [46, 136] on icon "Back" at bounding box center [49, 131] width 18 height 18
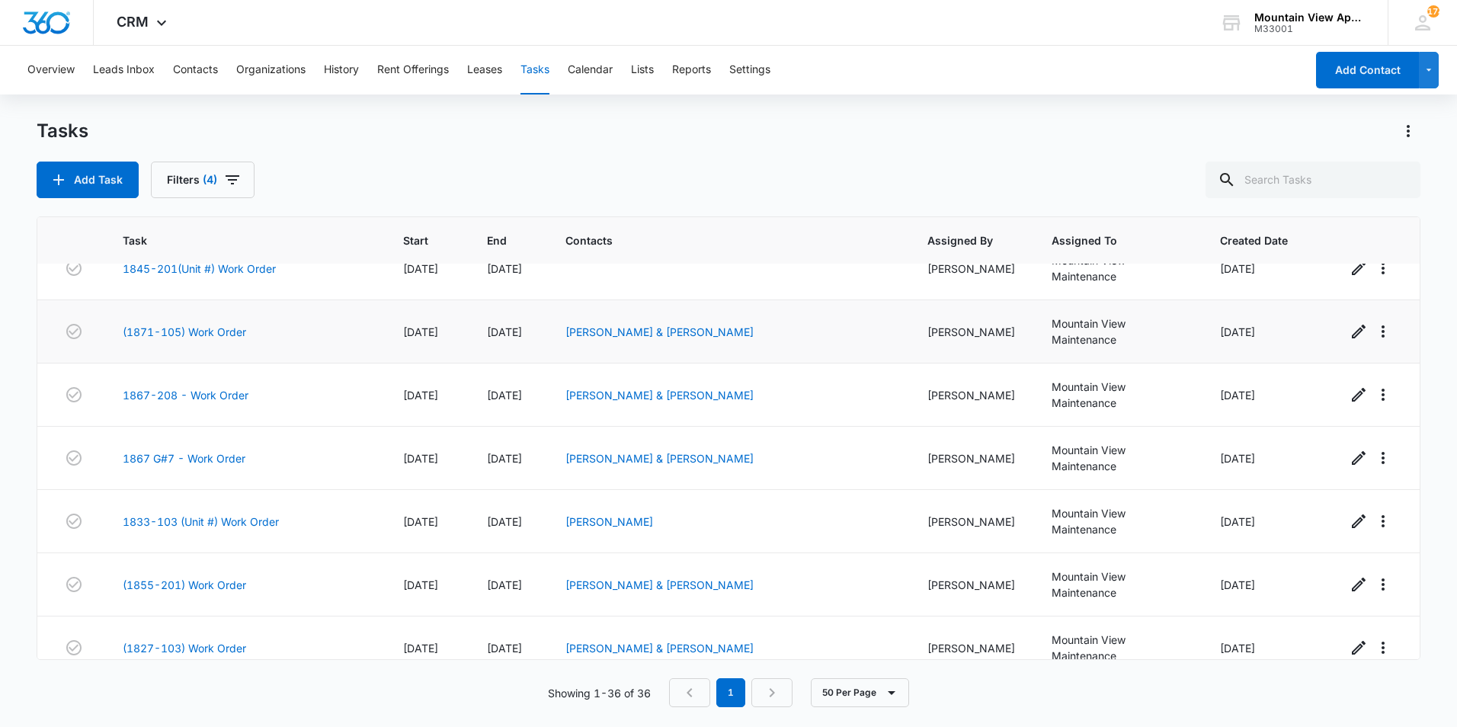
scroll to position [610, 0]
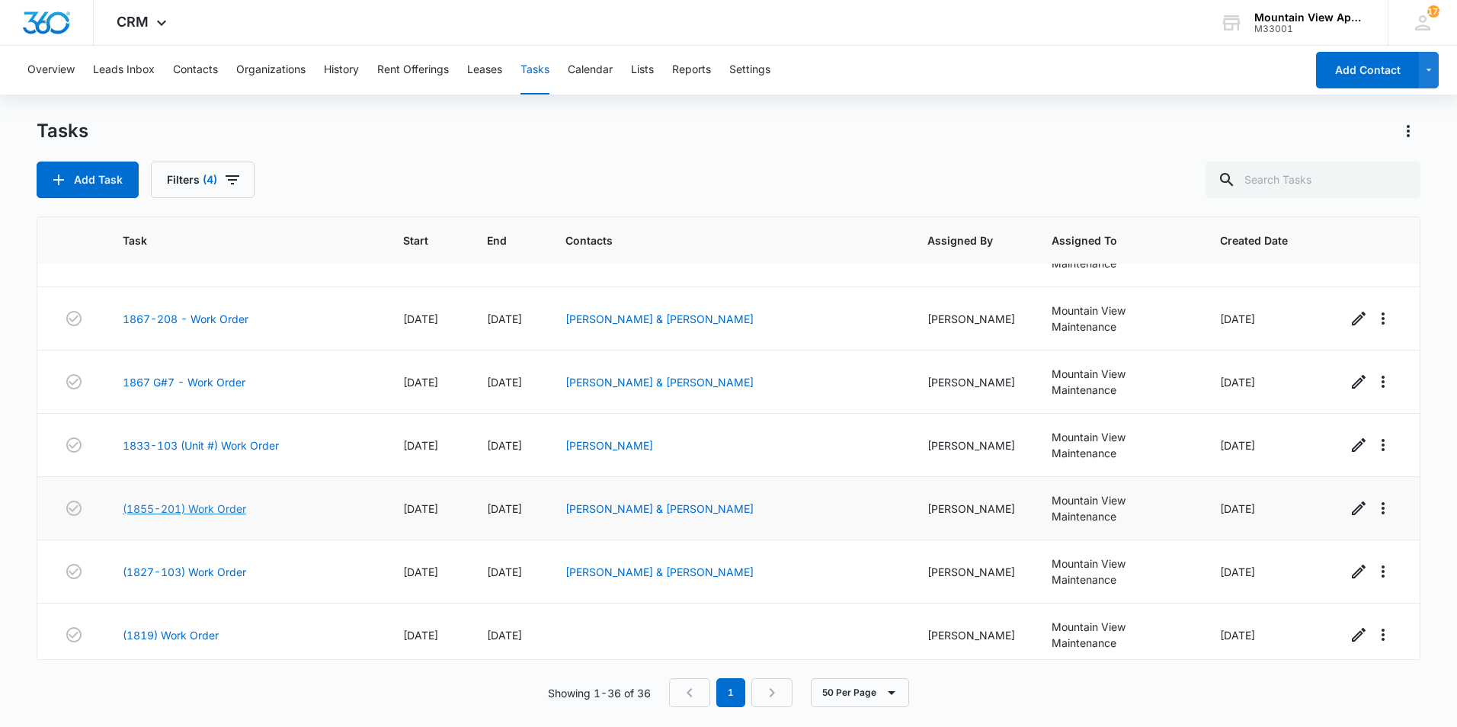
click at [214, 501] on link "(1855-201) Work Order" at bounding box center [184, 509] width 123 height 16
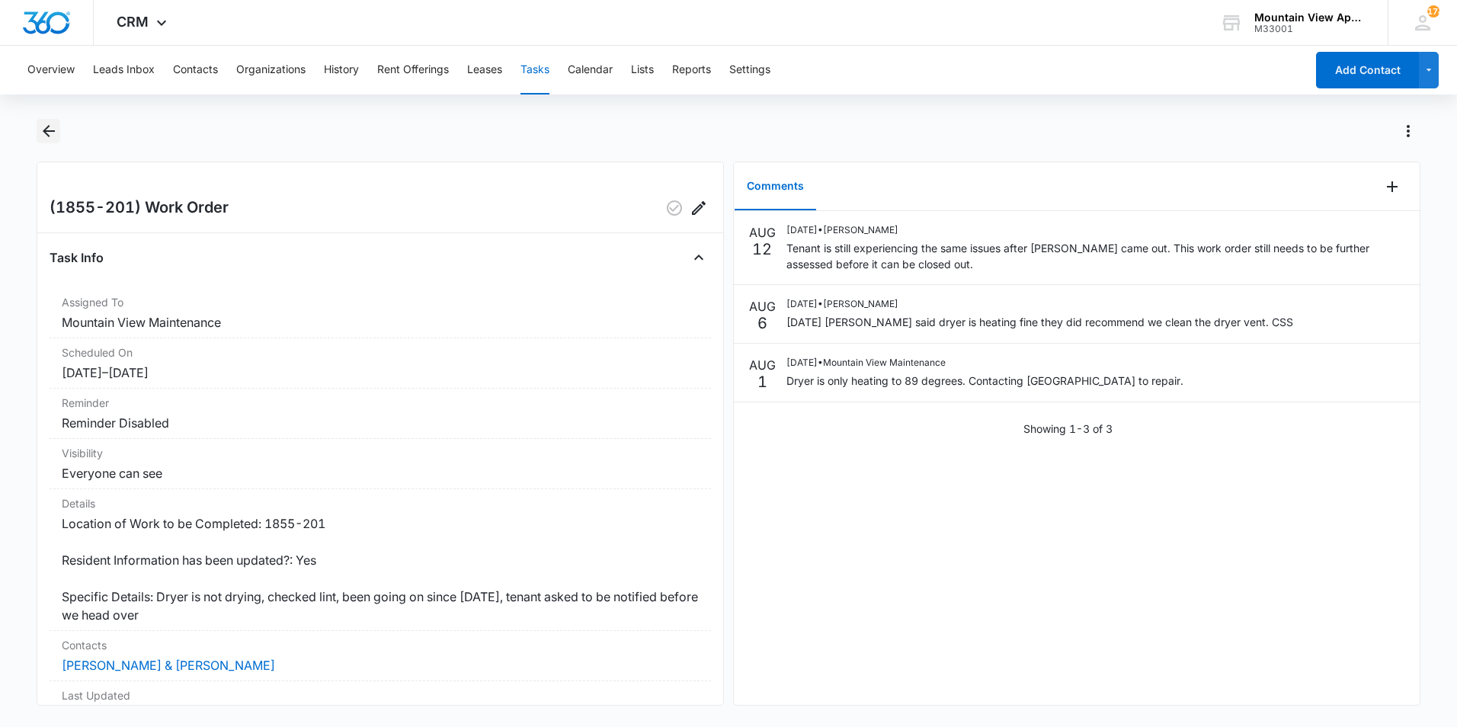
click at [49, 133] on icon "Back" at bounding box center [49, 131] width 18 height 18
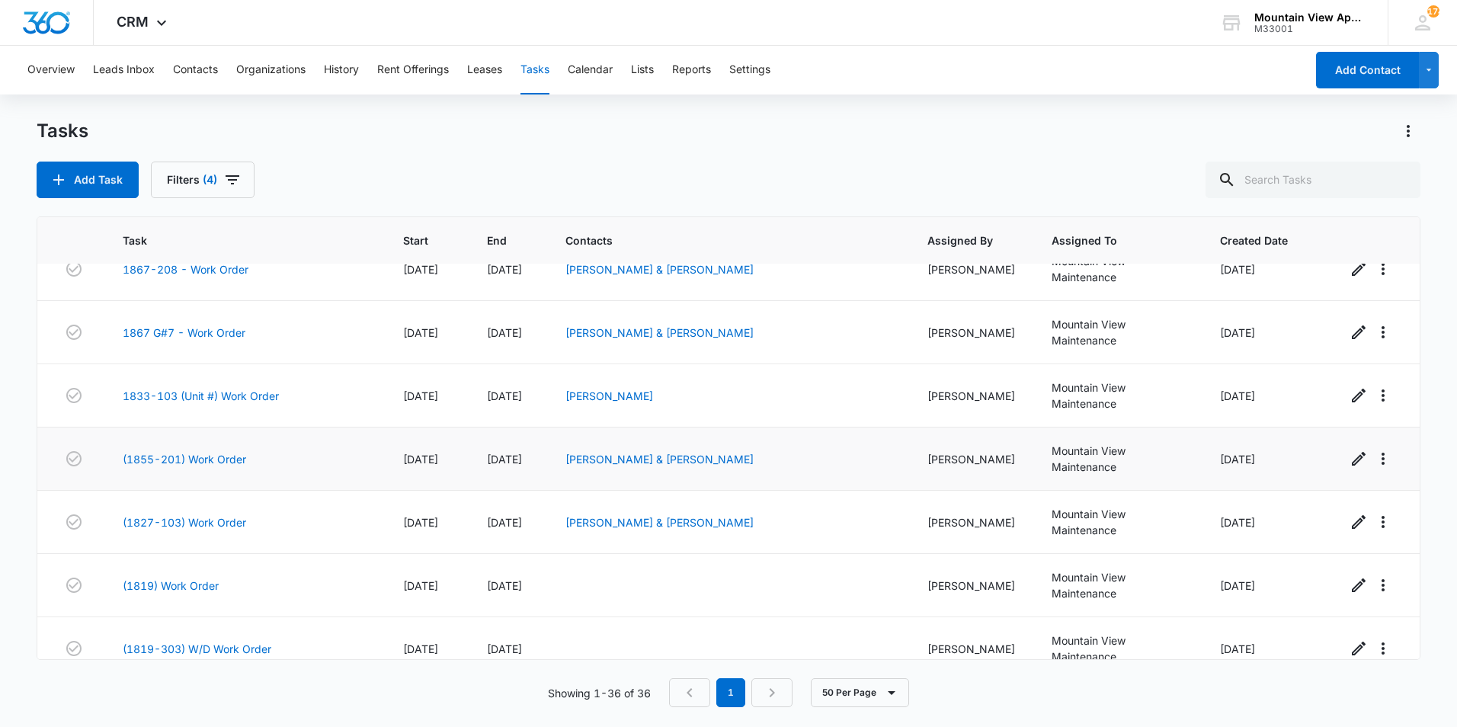
scroll to position [686, 0]
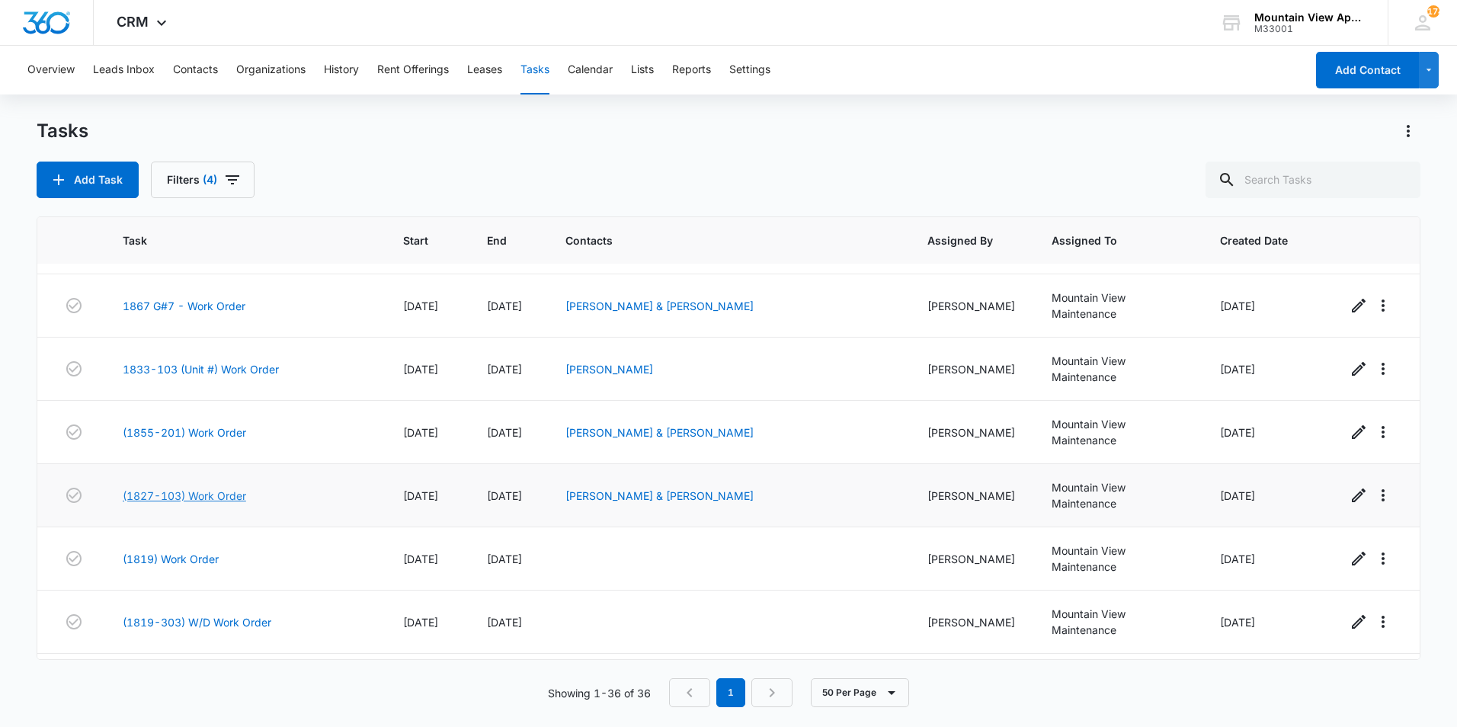
click at [168, 488] on link "(1827-103) Work Order" at bounding box center [184, 496] width 123 height 16
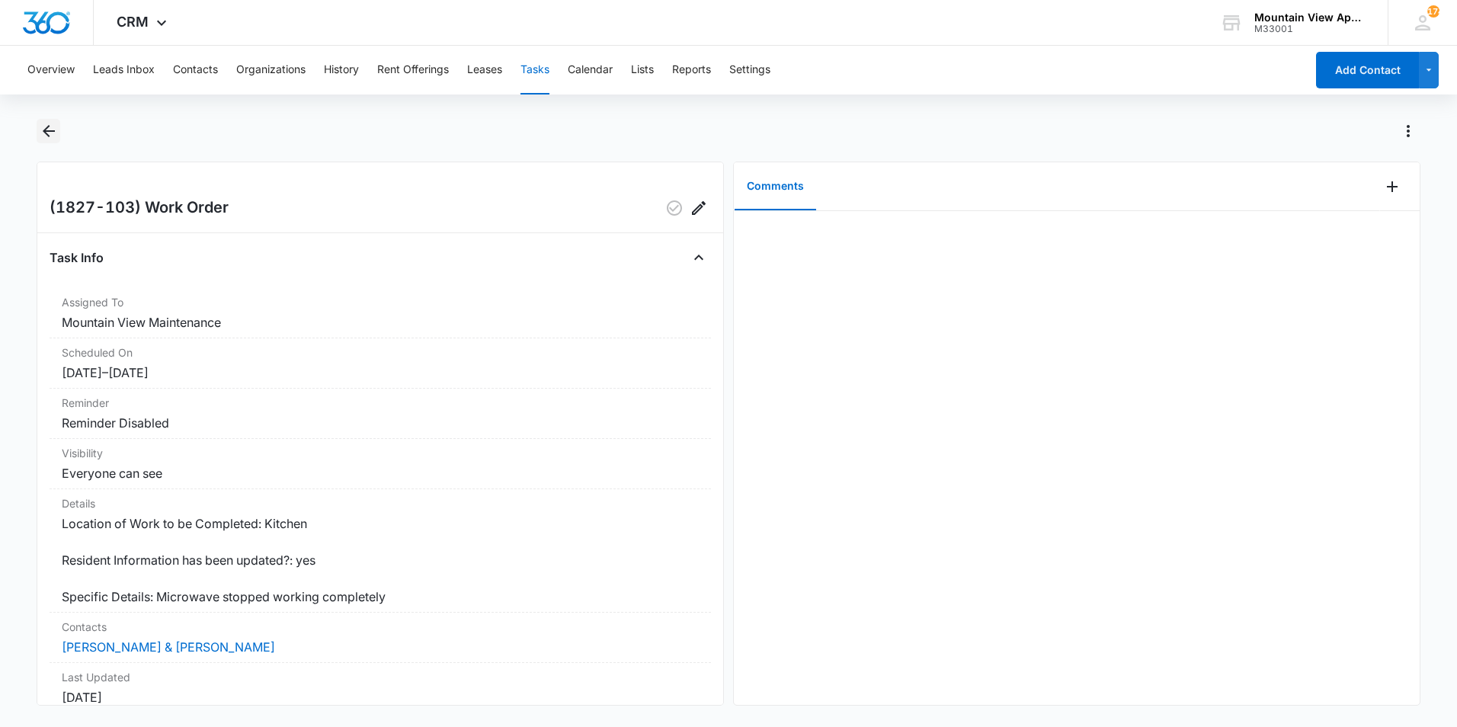
click at [51, 127] on icon "Back" at bounding box center [49, 131] width 18 height 18
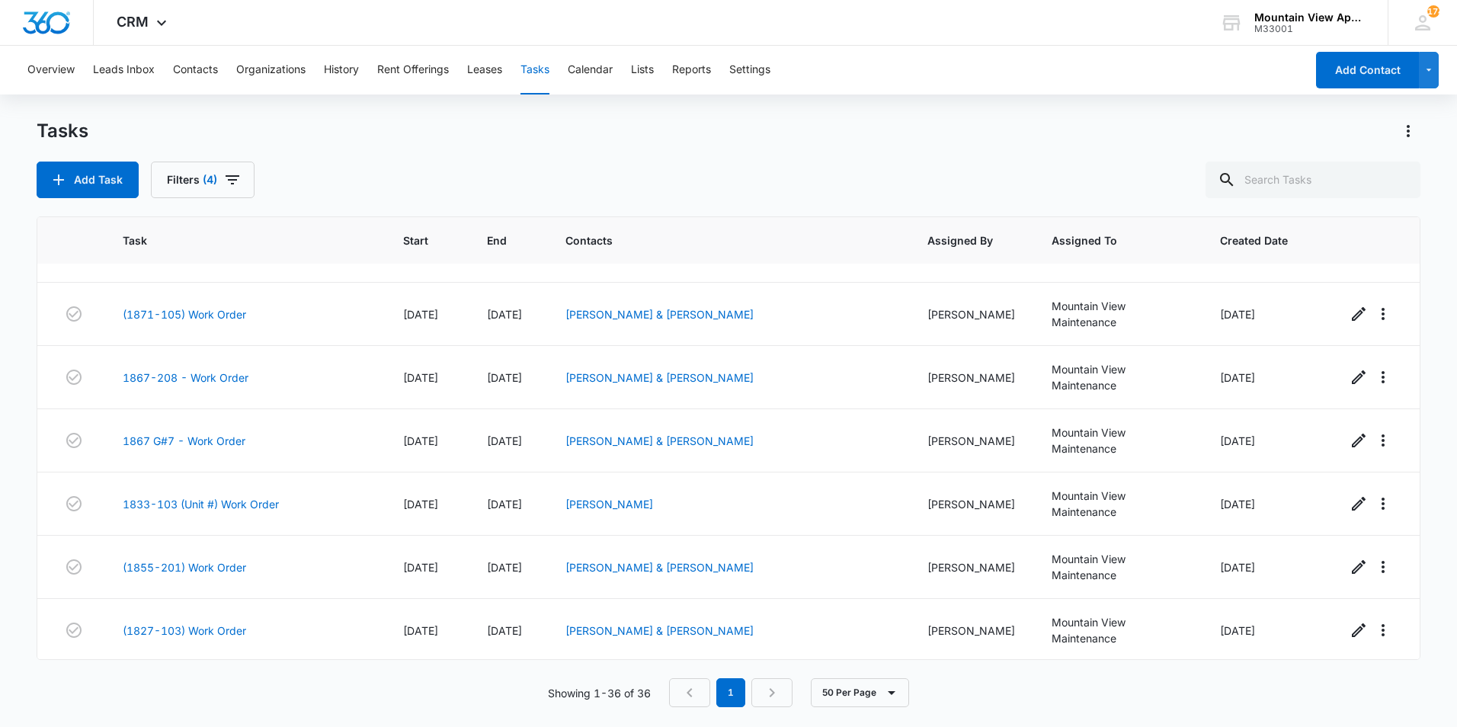
scroll to position [762, 0]
